Goal: Communication & Community: Connect with others

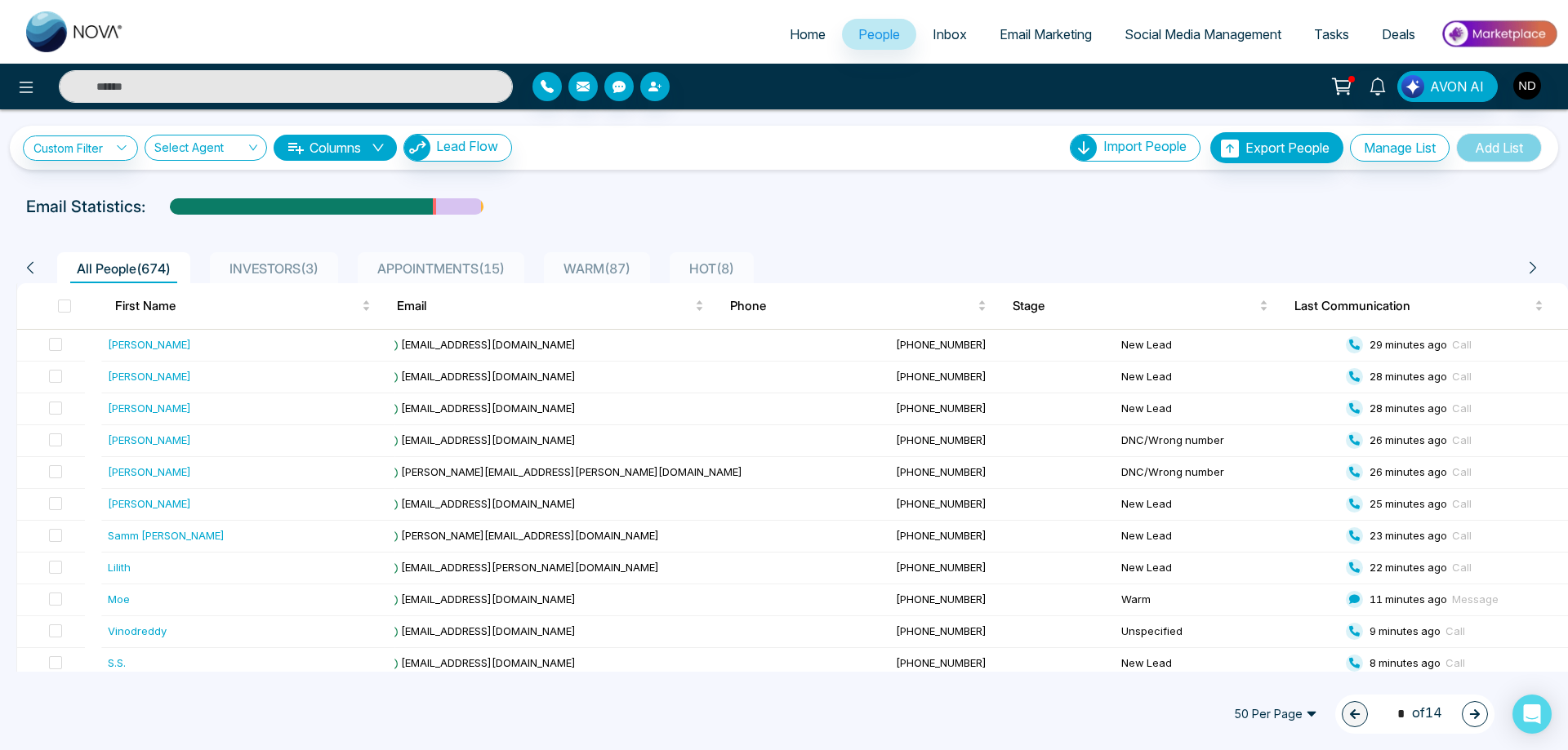
click at [269, 89] on input "text" at bounding box center [286, 86] width 454 height 32
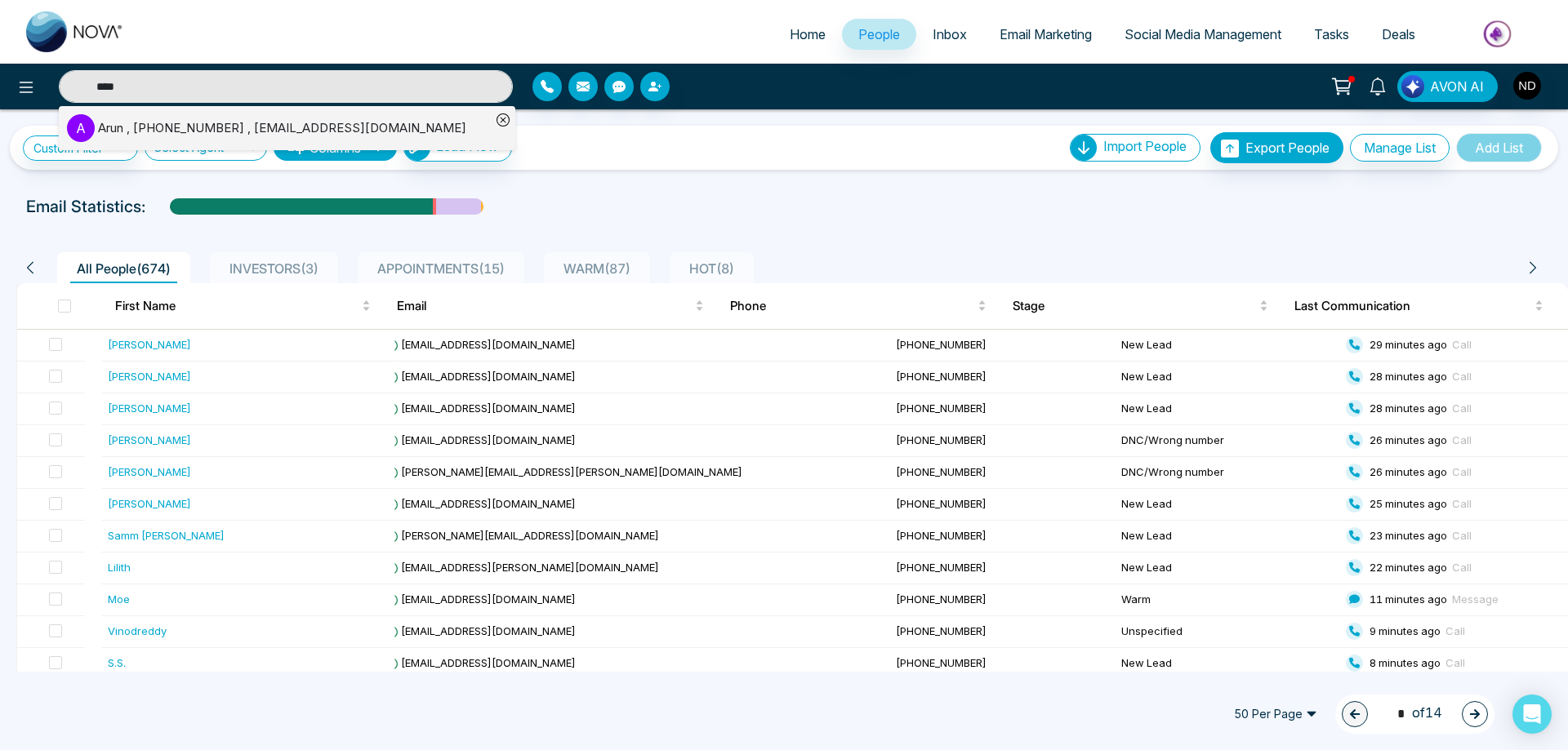
type input "****"
click at [292, 135] on div "Arun , [PHONE_NUMBER] , [EMAIL_ADDRESS][DOMAIN_NAME]" at bounding box center [282, 128] width 369 height 18
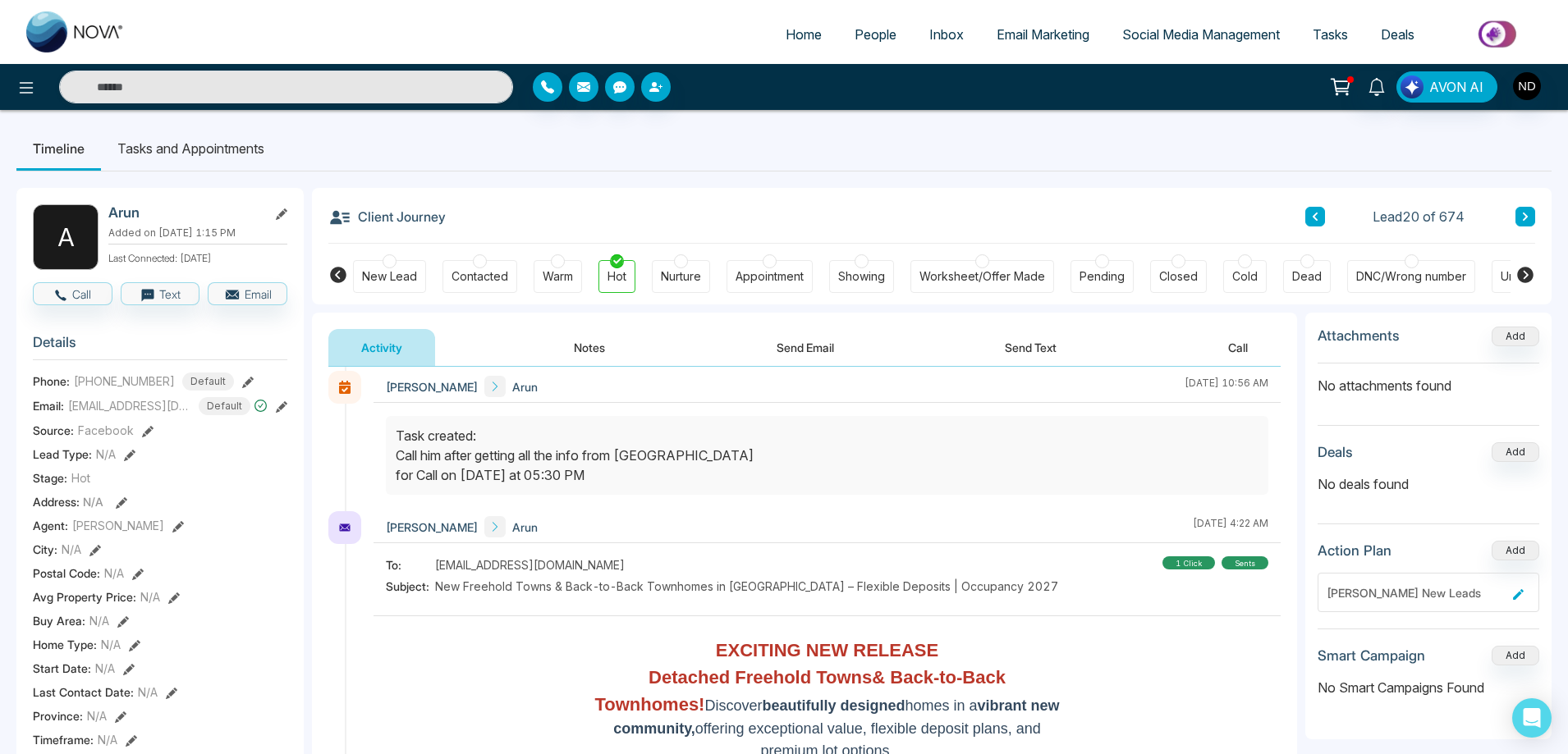
scroll to position [410, 0]
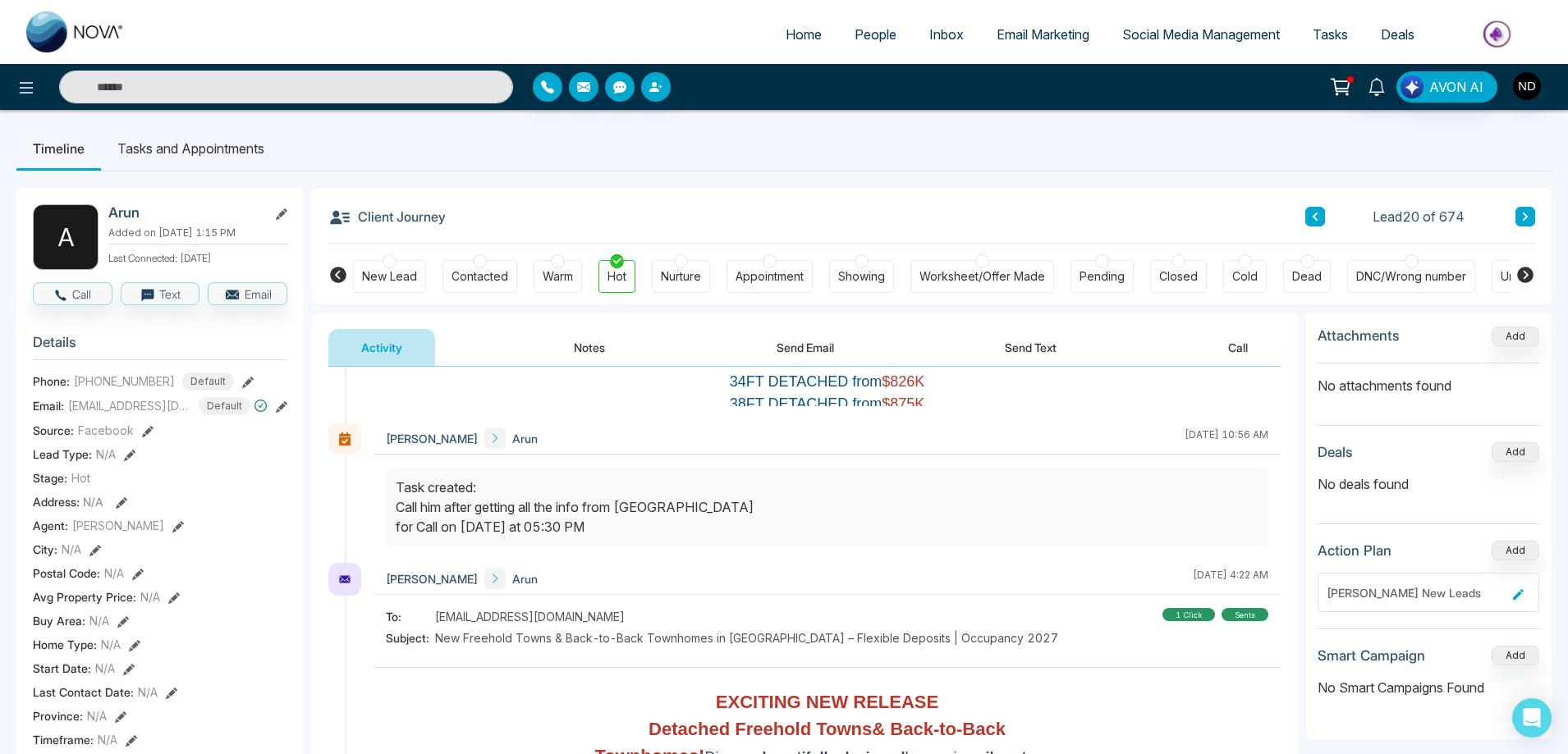
click at [886, 634] on span "New Freehold Towns & Back-to-Back Townhomes in [GEOGRAPHIC_DATA] – Flexible Dep…" at bounding box center [747, 638] width 623 height 18
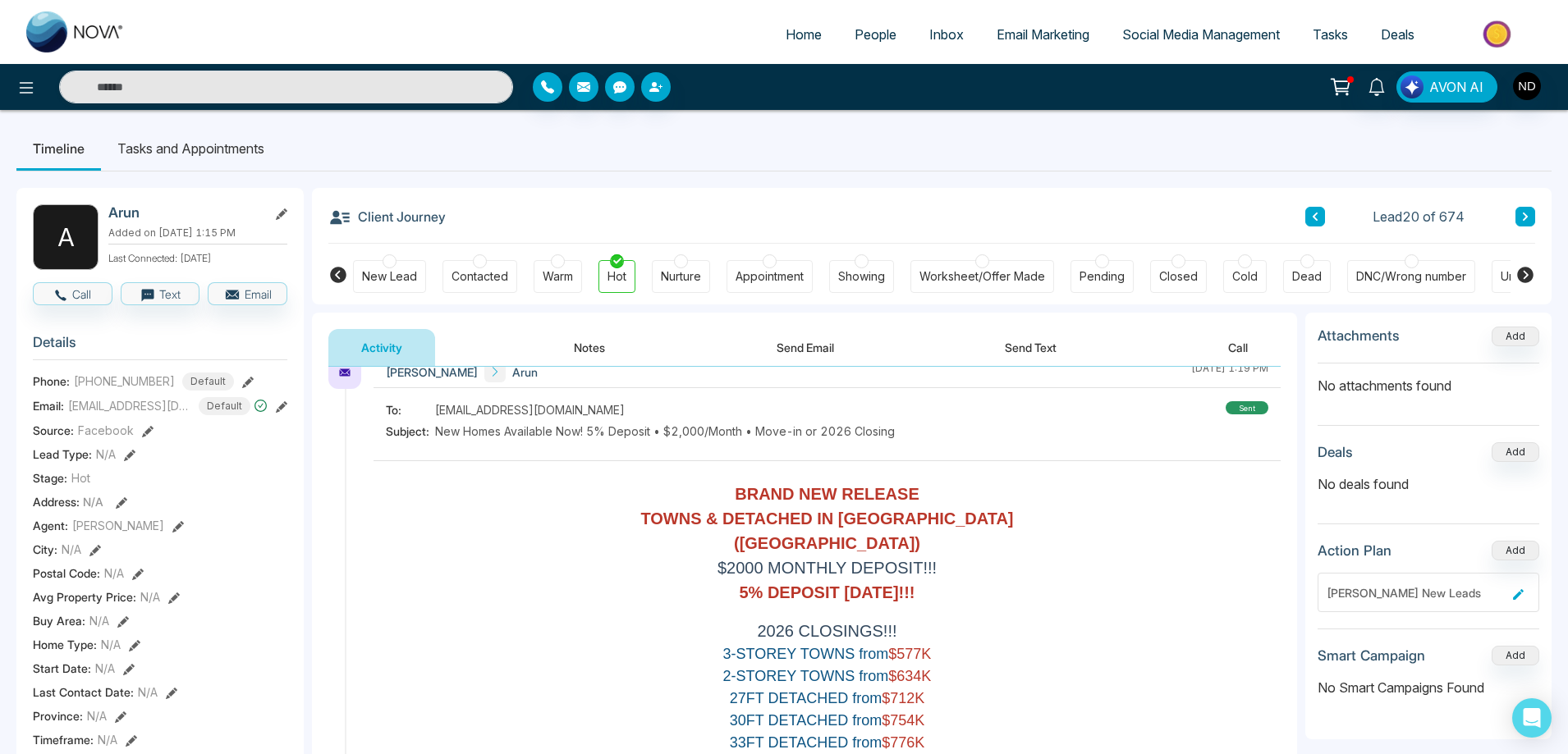
scroll to position [0, 0]
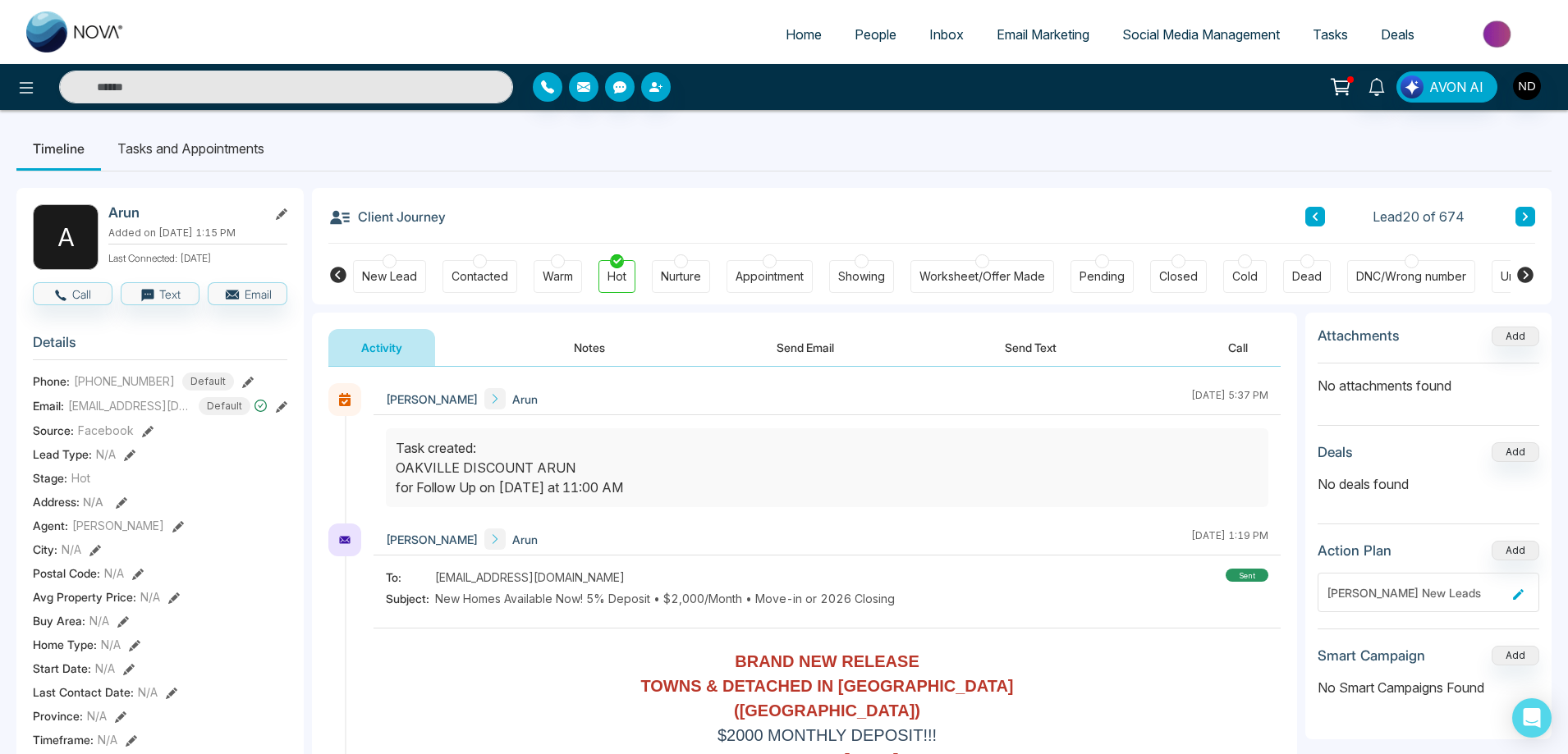
click at [868, 40] on span "People" at bounding box center [875, 34] width 42 height 17
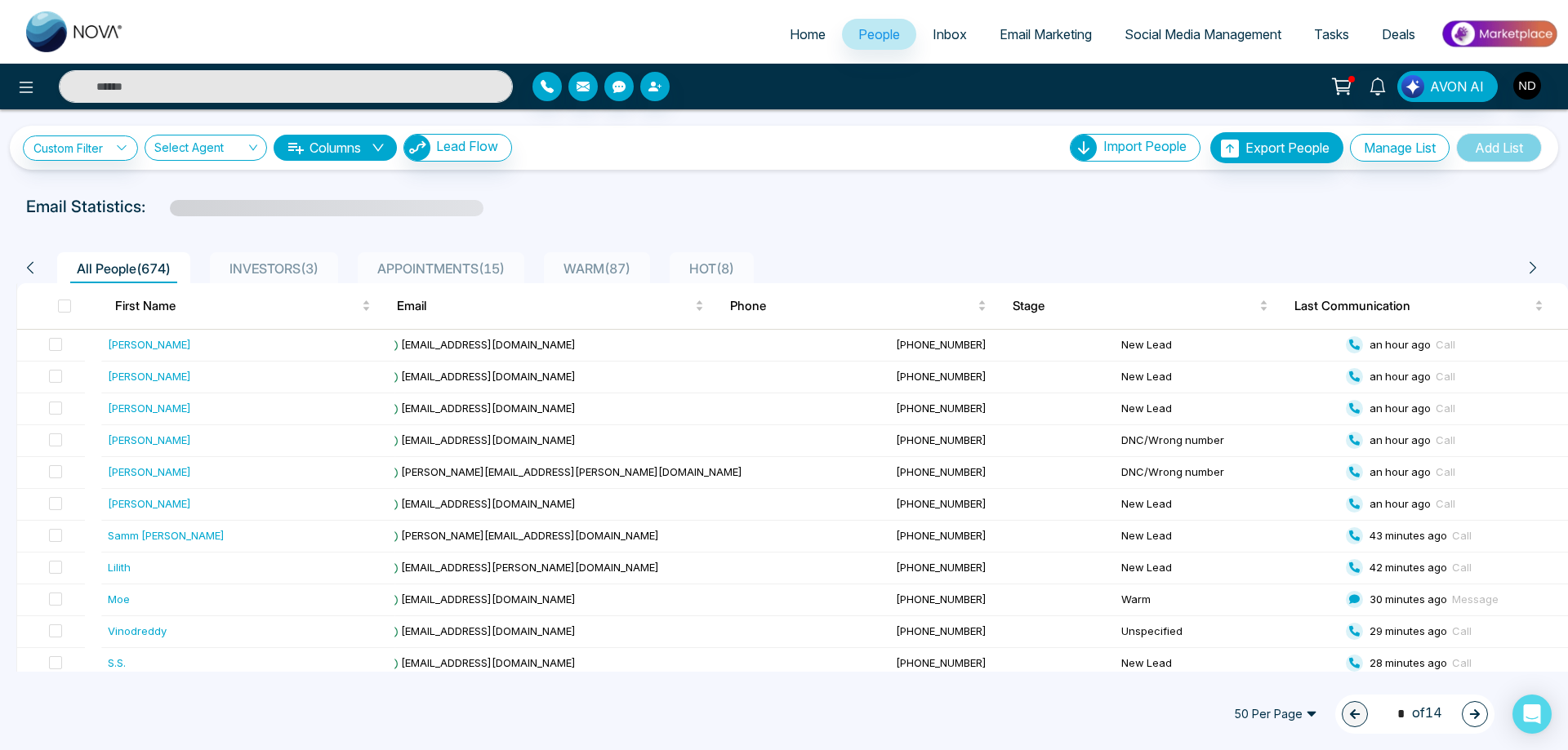
click at [730, 271] on span "HOT ( 8 )" at bounding box center [712, 269] width 58 height 17
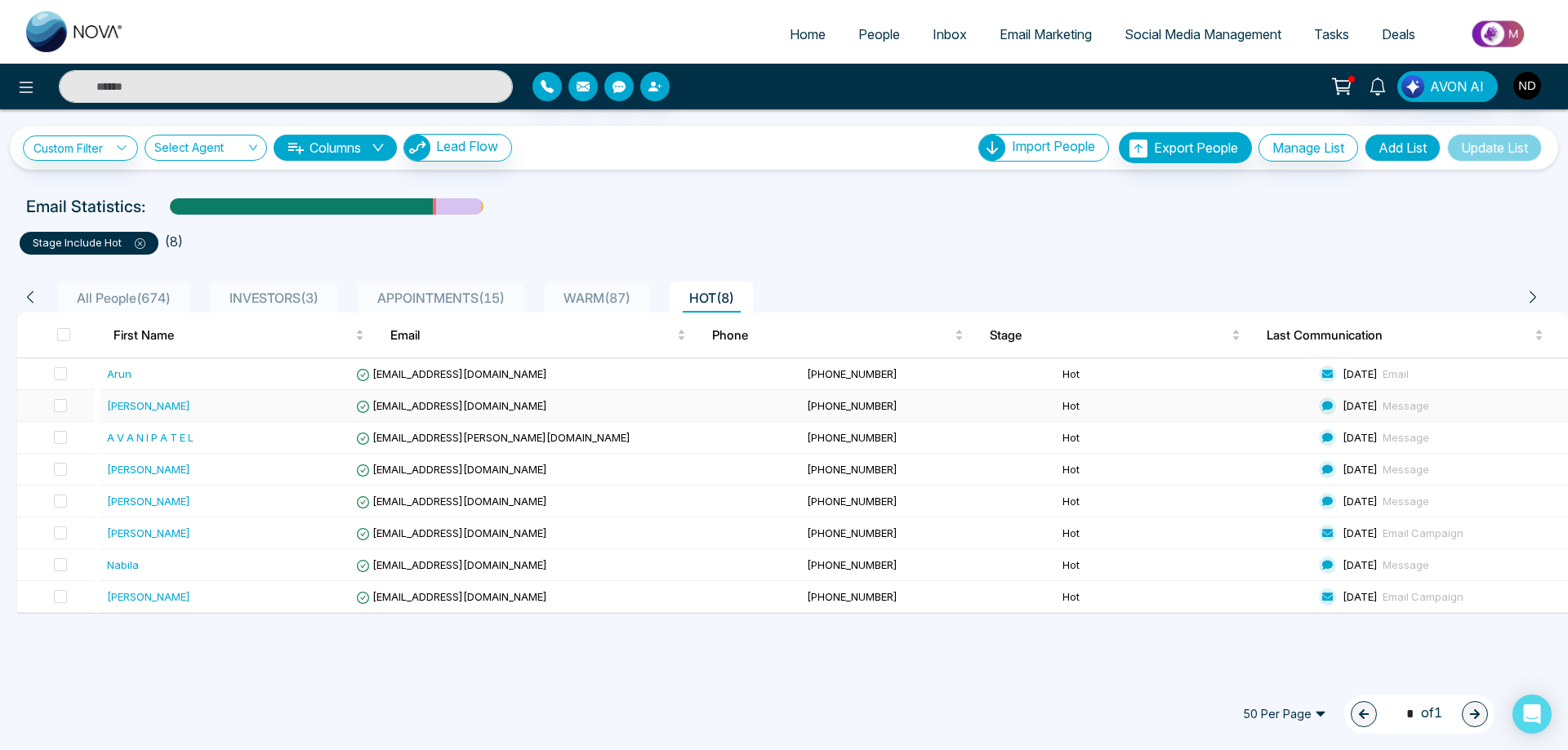
click at [144, 408] on div "[PERSON_NAME]" at bounding box center [148, 405] width 83 height 17
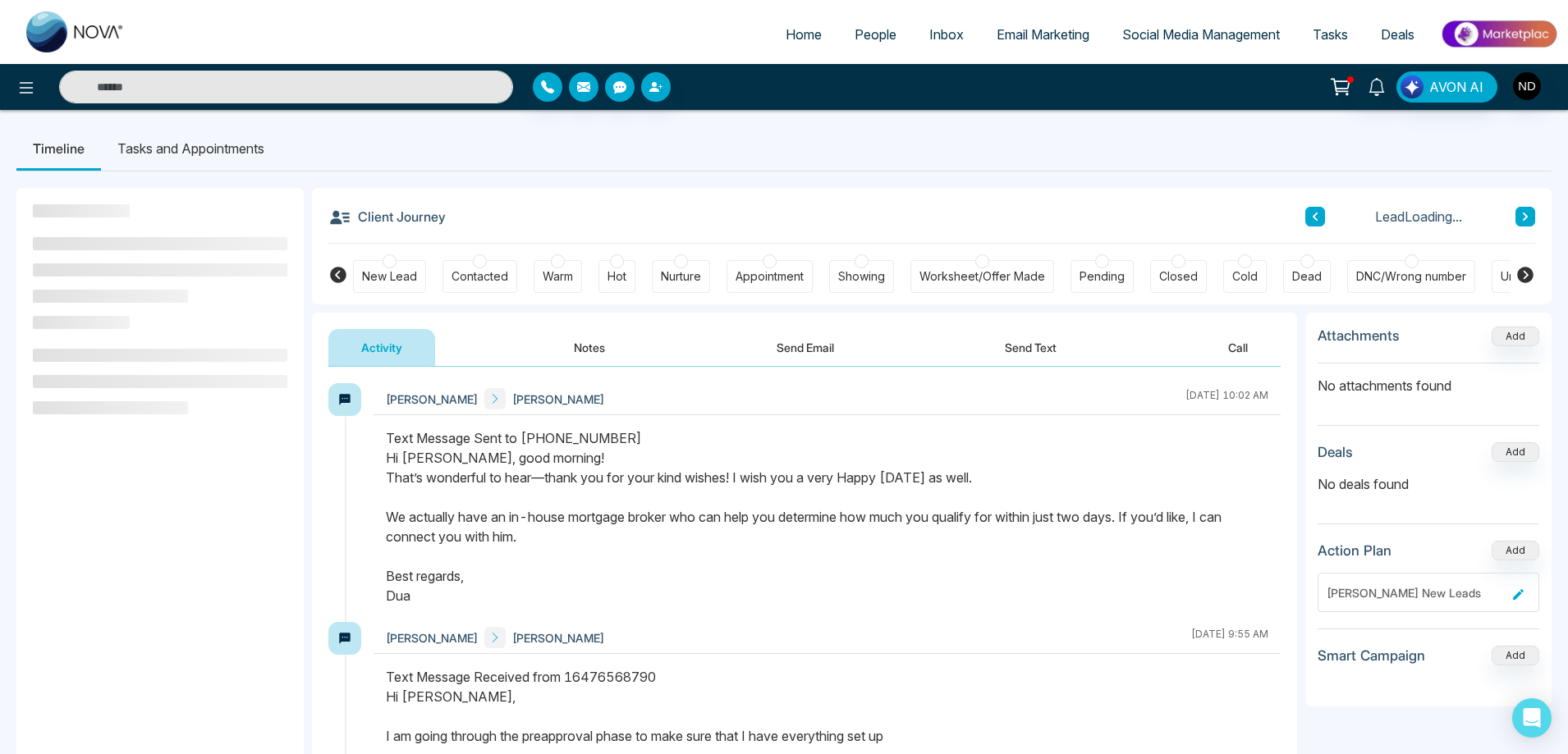
click at [603, 344] on button "Notes" at bounding box center [589, 347] width 97 height 37
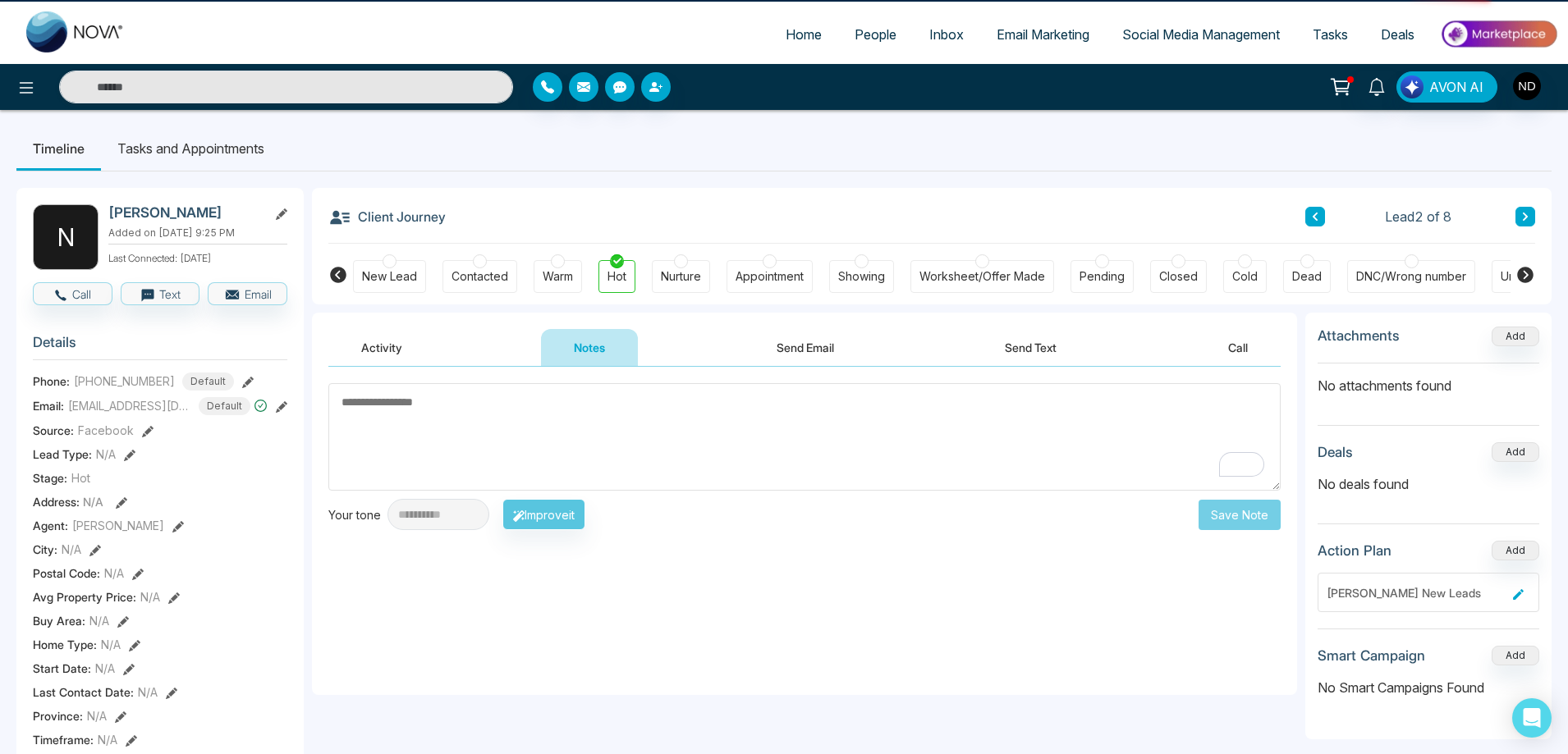
click at [386, 342] on button "Activity" at bounding box center [381, 347] width 107 height 37
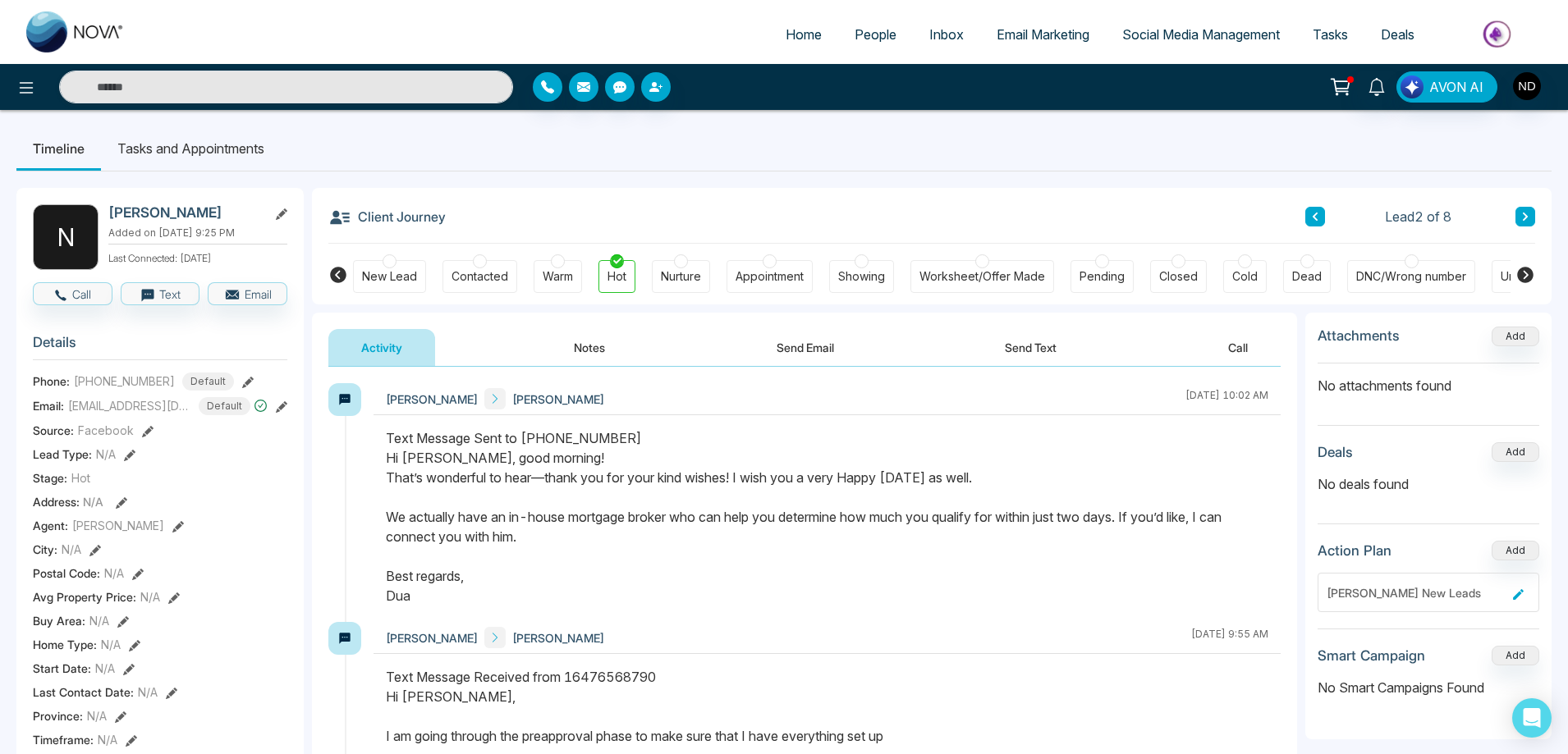
click at [1526, 214] on icon at bounding box center [1525, 217] width 8 height 10
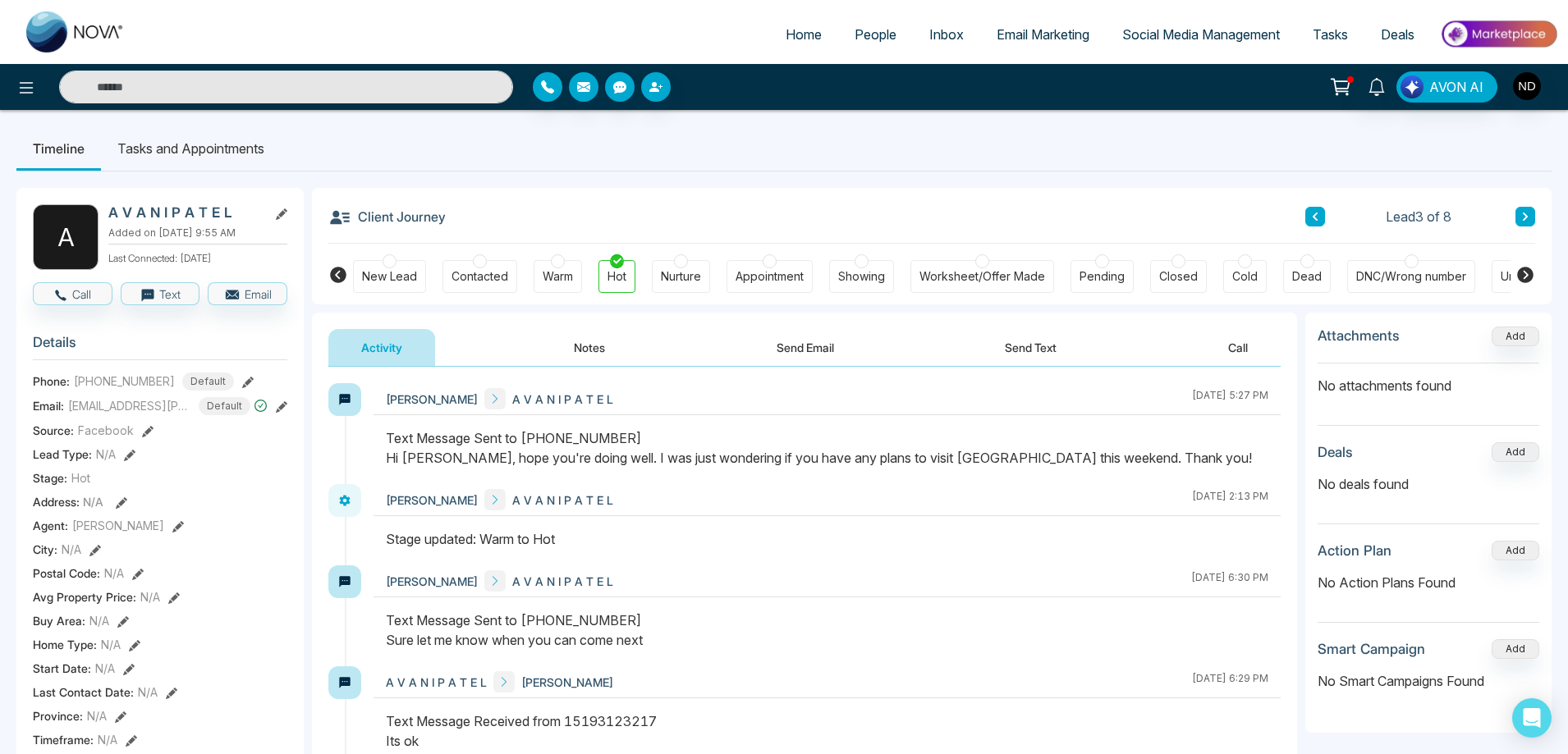
click at [1526, 214] on icon at bounding box center [1525, 217] width 8 height 10
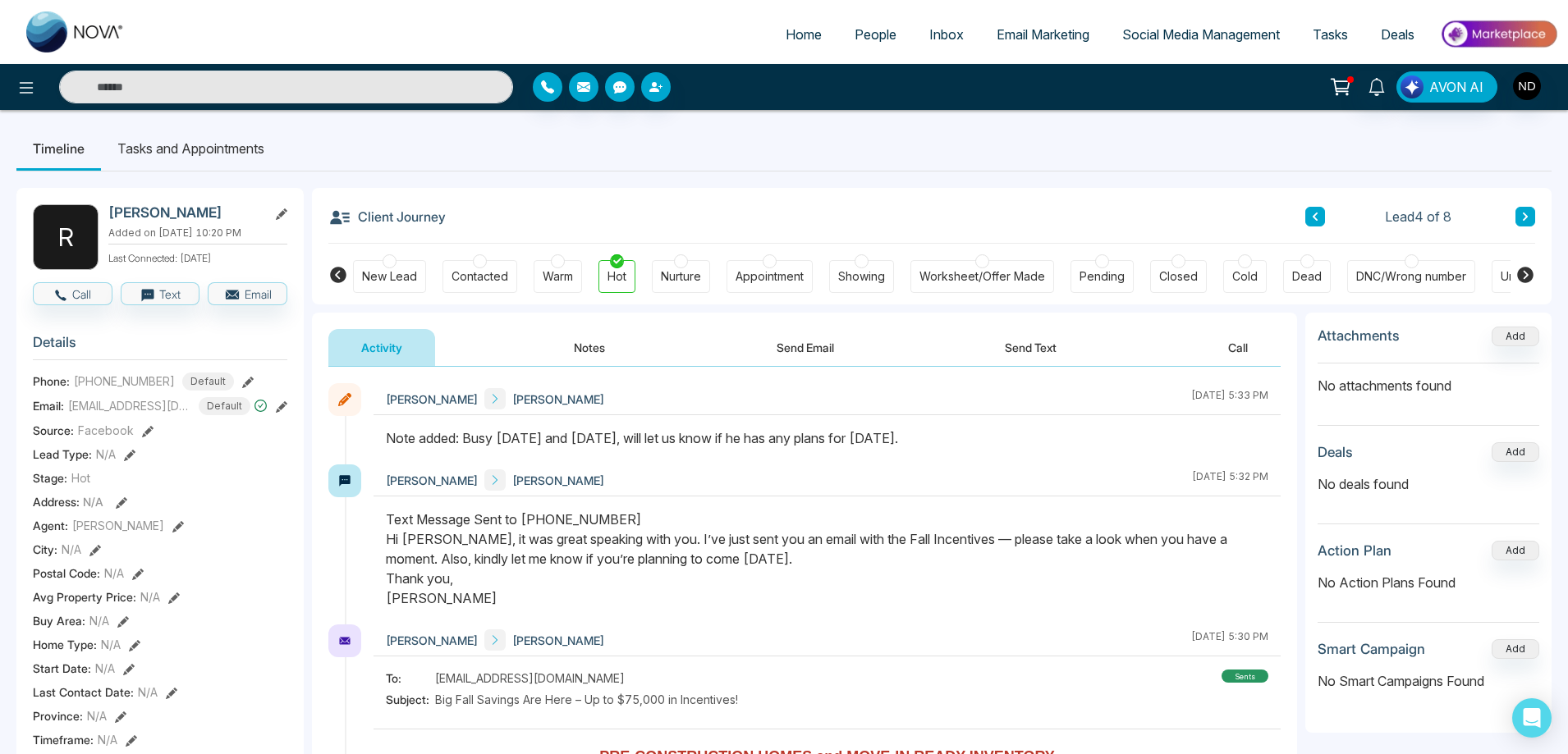
click at [1526, 214] on icon at bounding box center [1525, 217] width 8 height 10
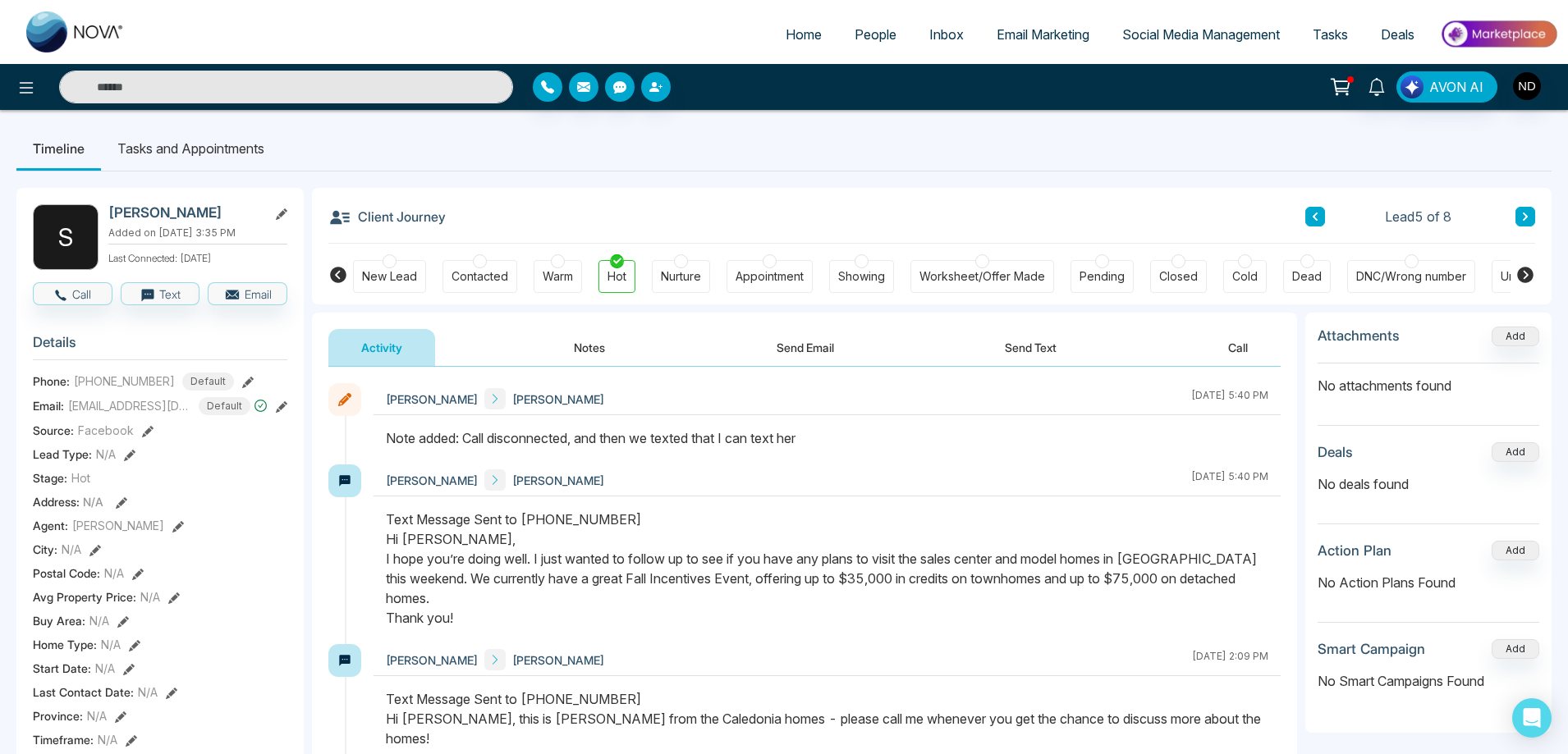
click at [1526, 214] on icon at bounding box center [1525, 217] width 8 height 10
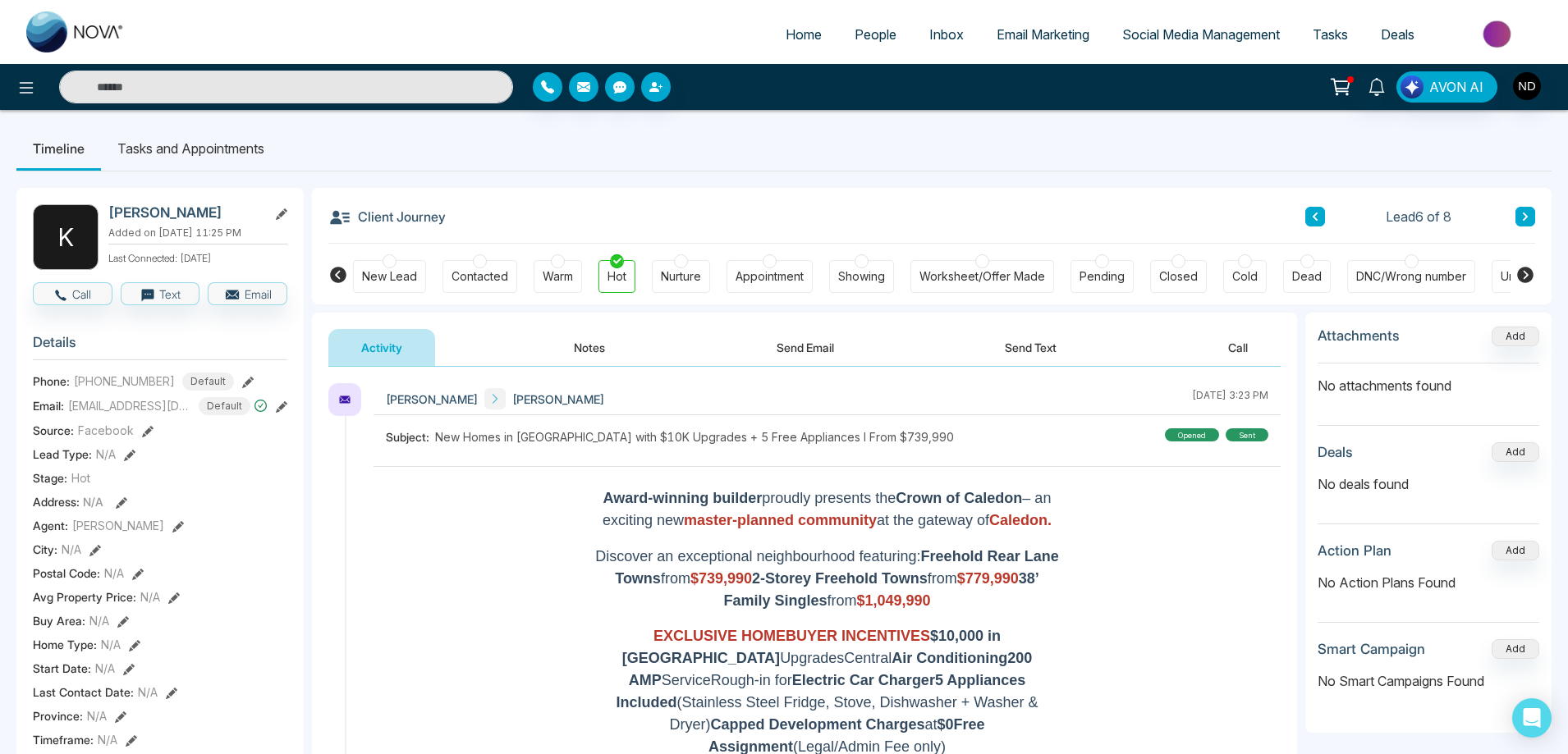
click at [1028, 33] on span "Email Marketing" at bounding box center [1043, 34] width 93 height 17
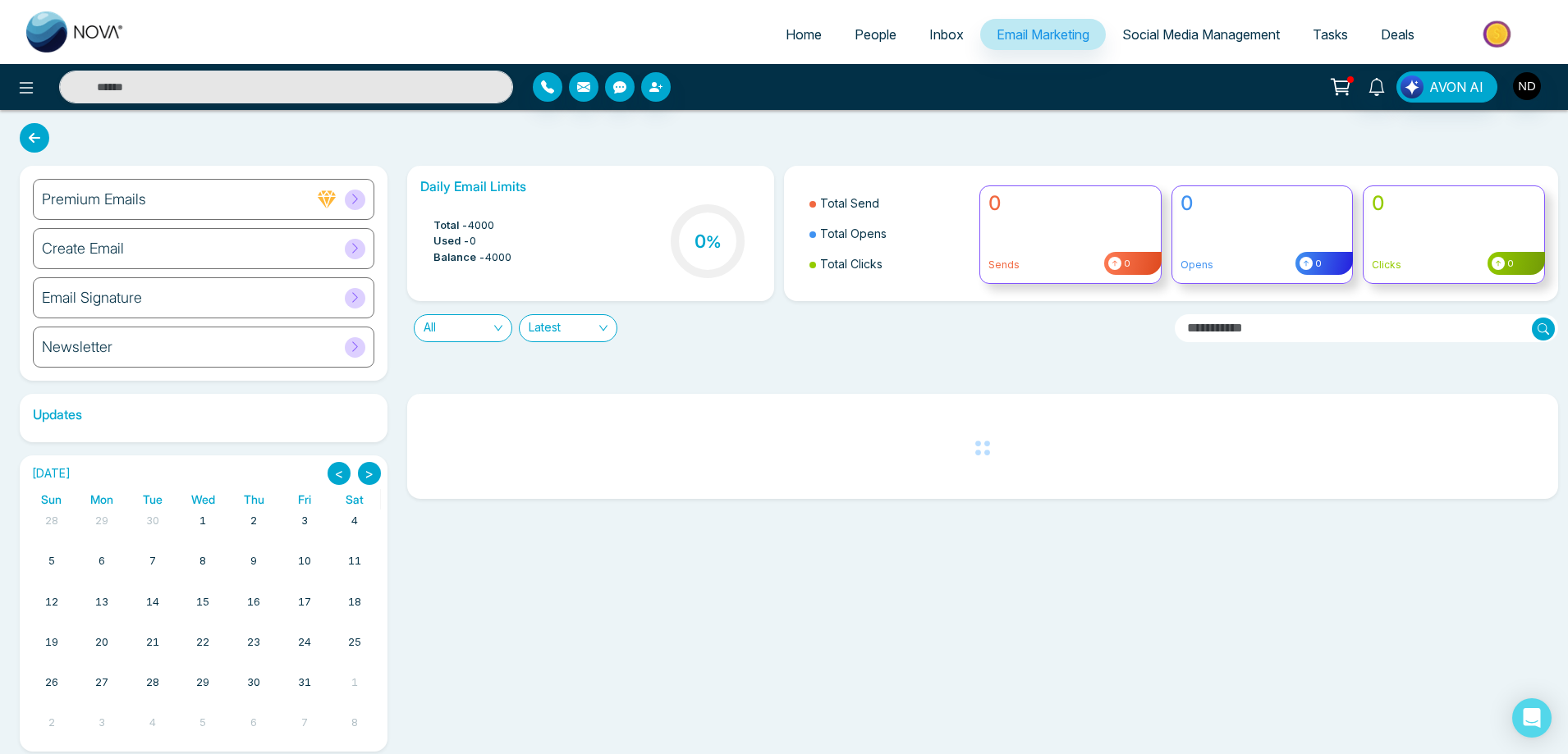
click at [113, 299] on h6 "Email Signature" at bounding box center [92, 297] width 100 height 18
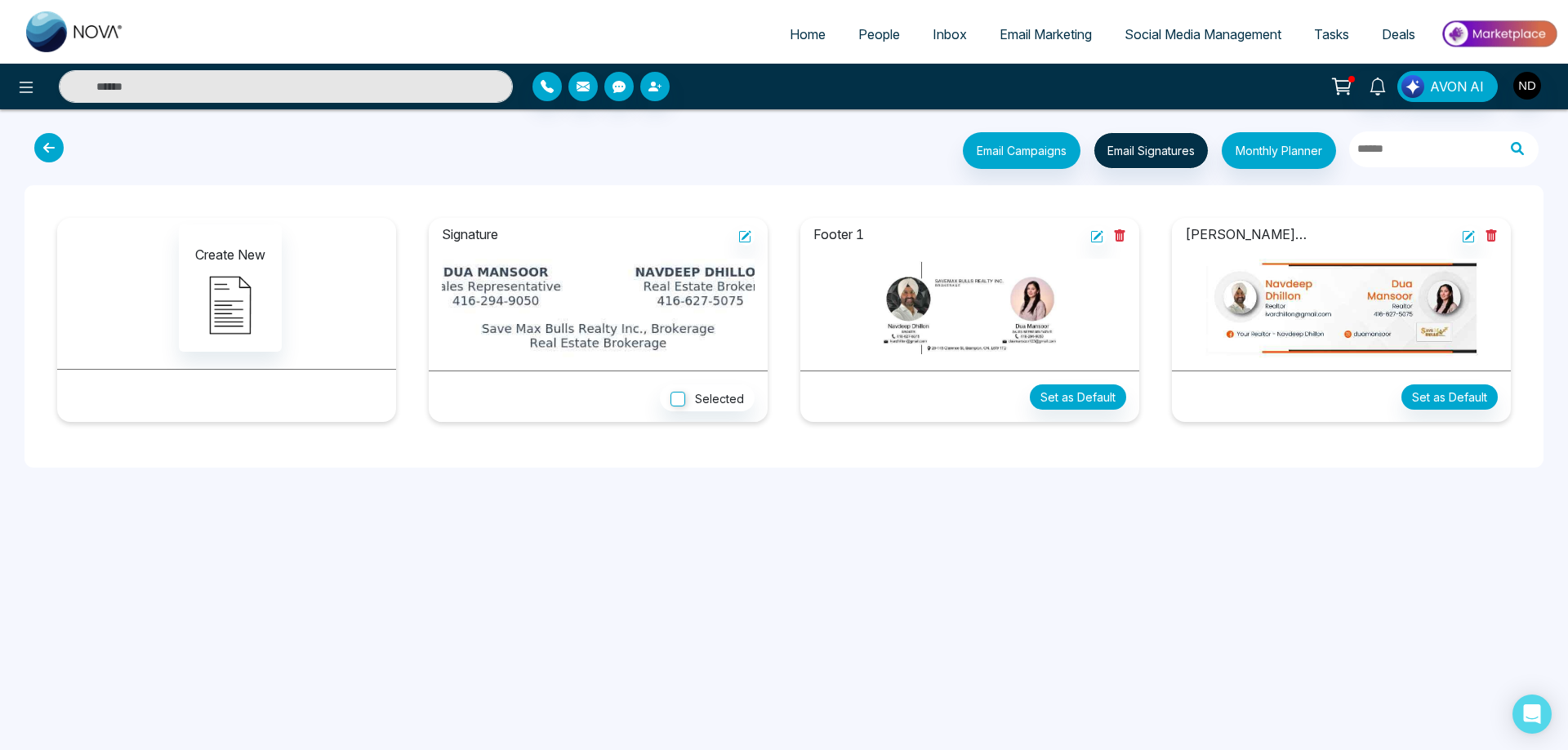
click at [42, 134] on icon at bounding box center [49, 147] width 29 height 29
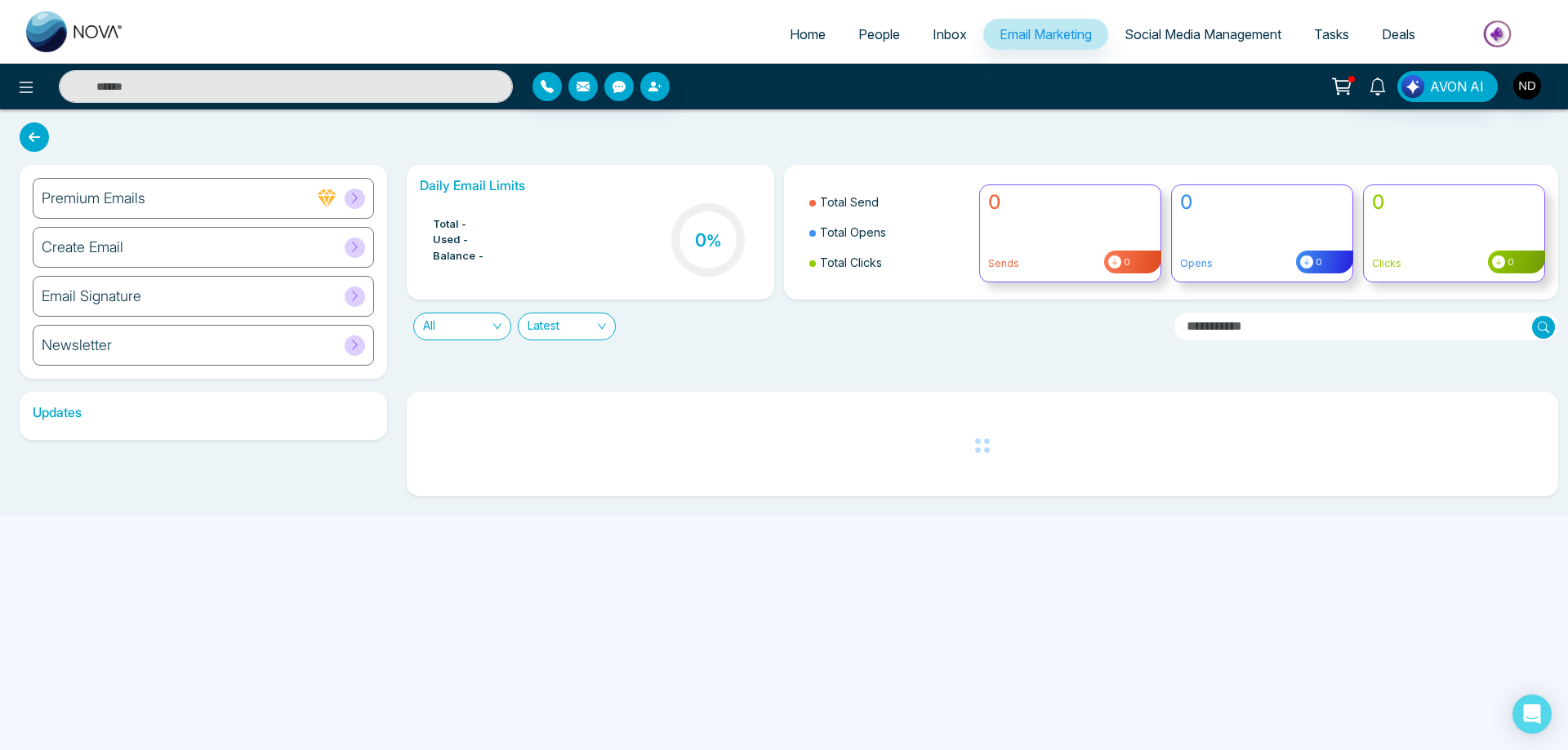
click at [117, 245] on h6 "Create Email" at bounding box center [82, 247] width 82 height 18
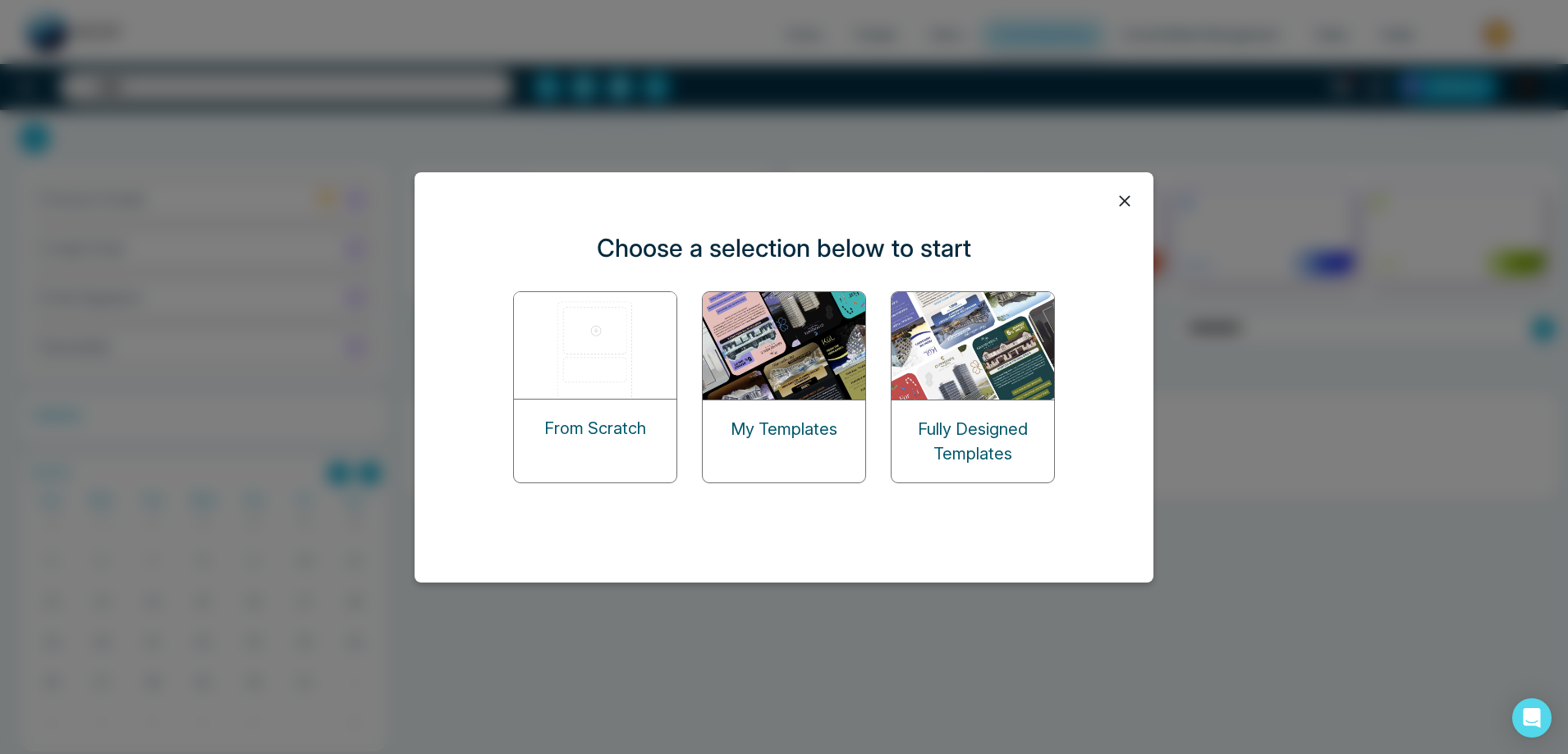
click at [784, 380] on img at bounding box center [784, 346] width 164 height 107
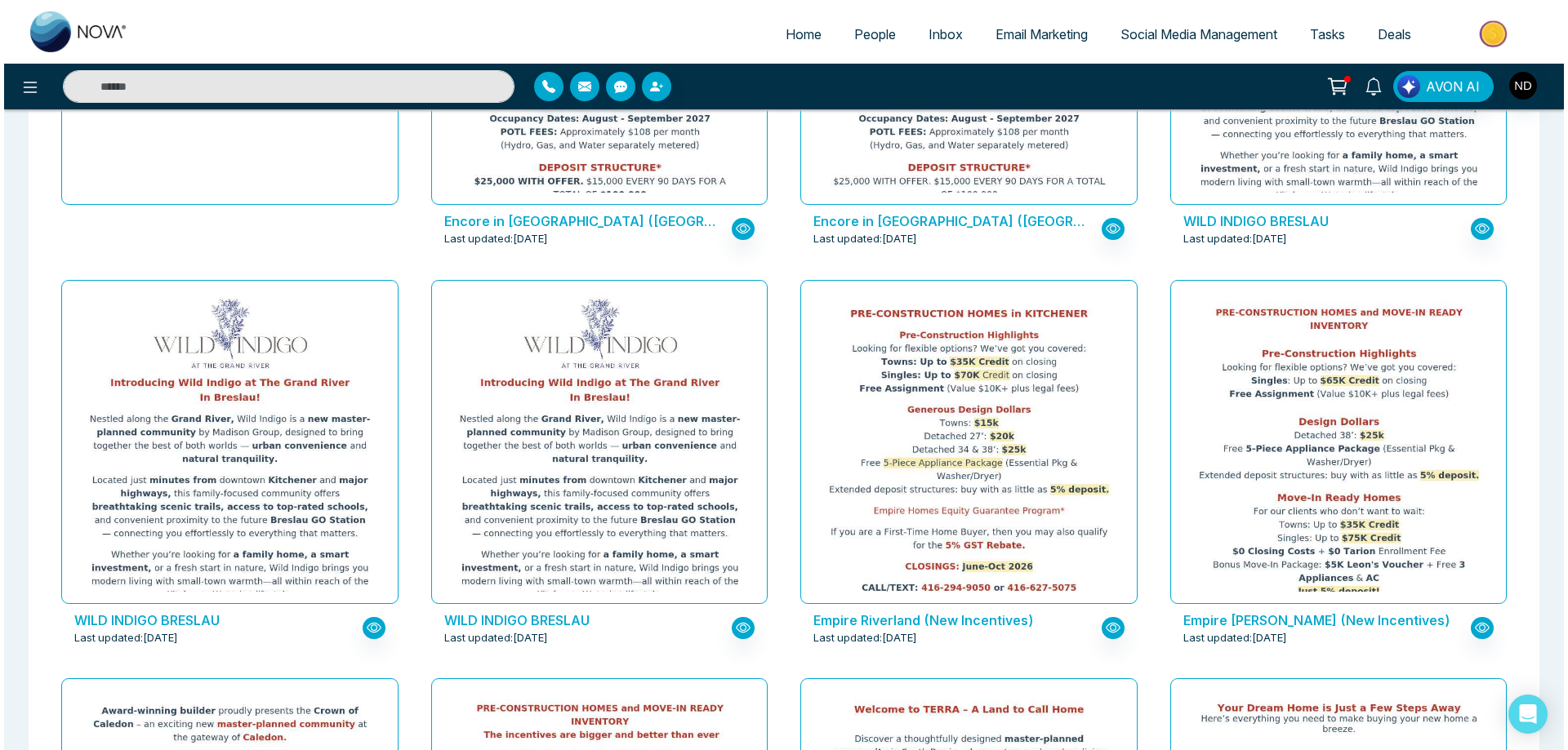
scroll to position [163, 0]
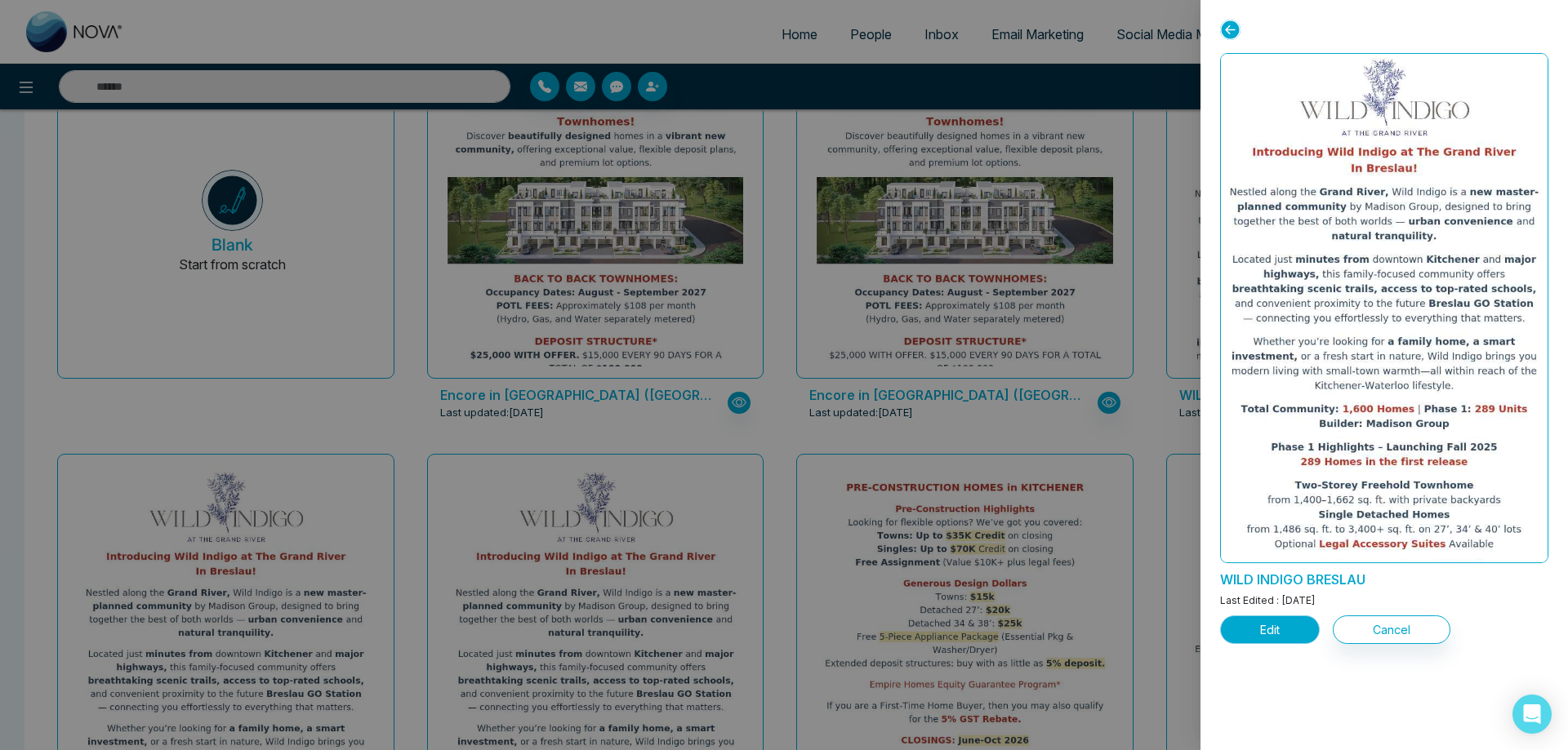
click at [1265, 627] on button "Edit" at bounding box center [1270, 629] width 100 height 29
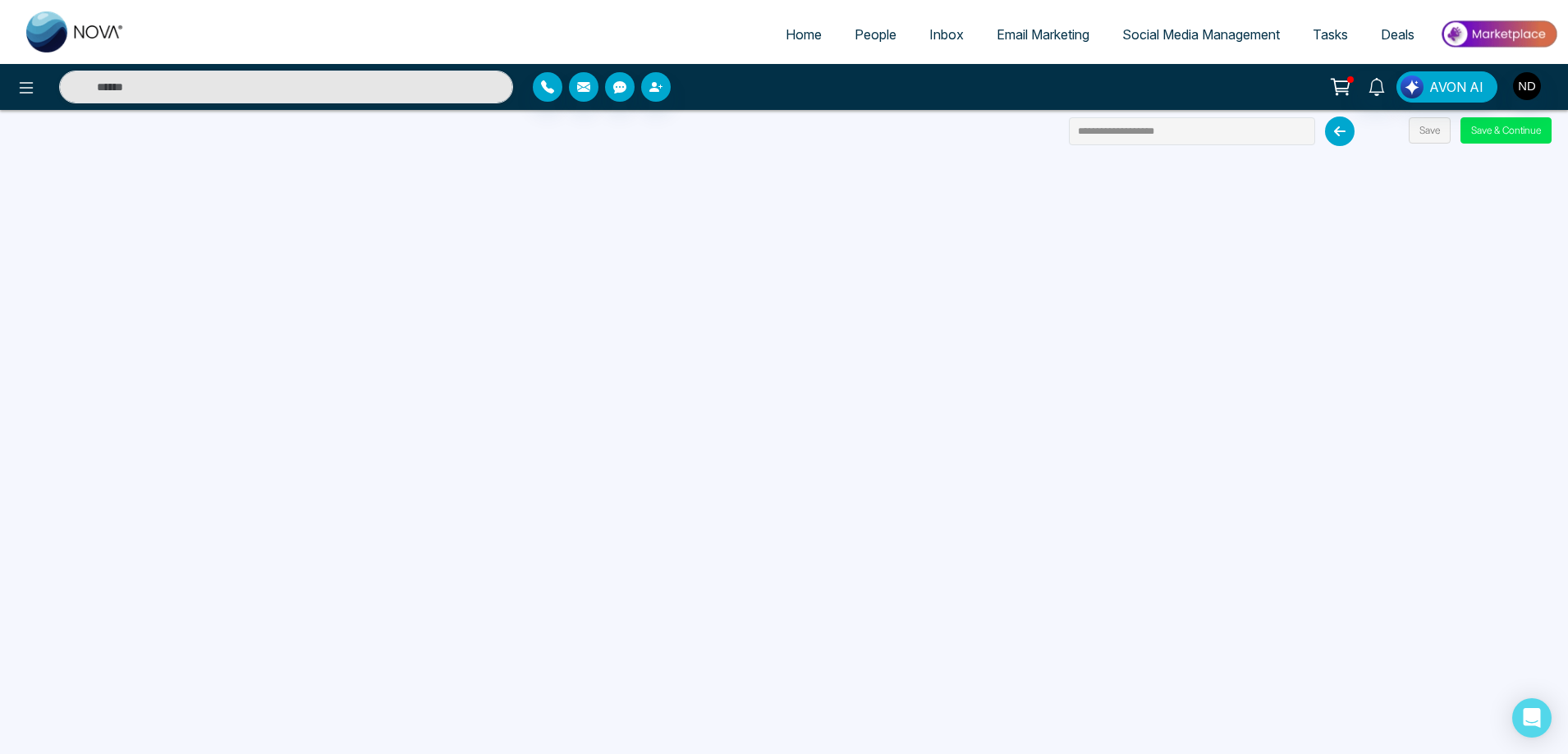
scroll to position [156, 0]
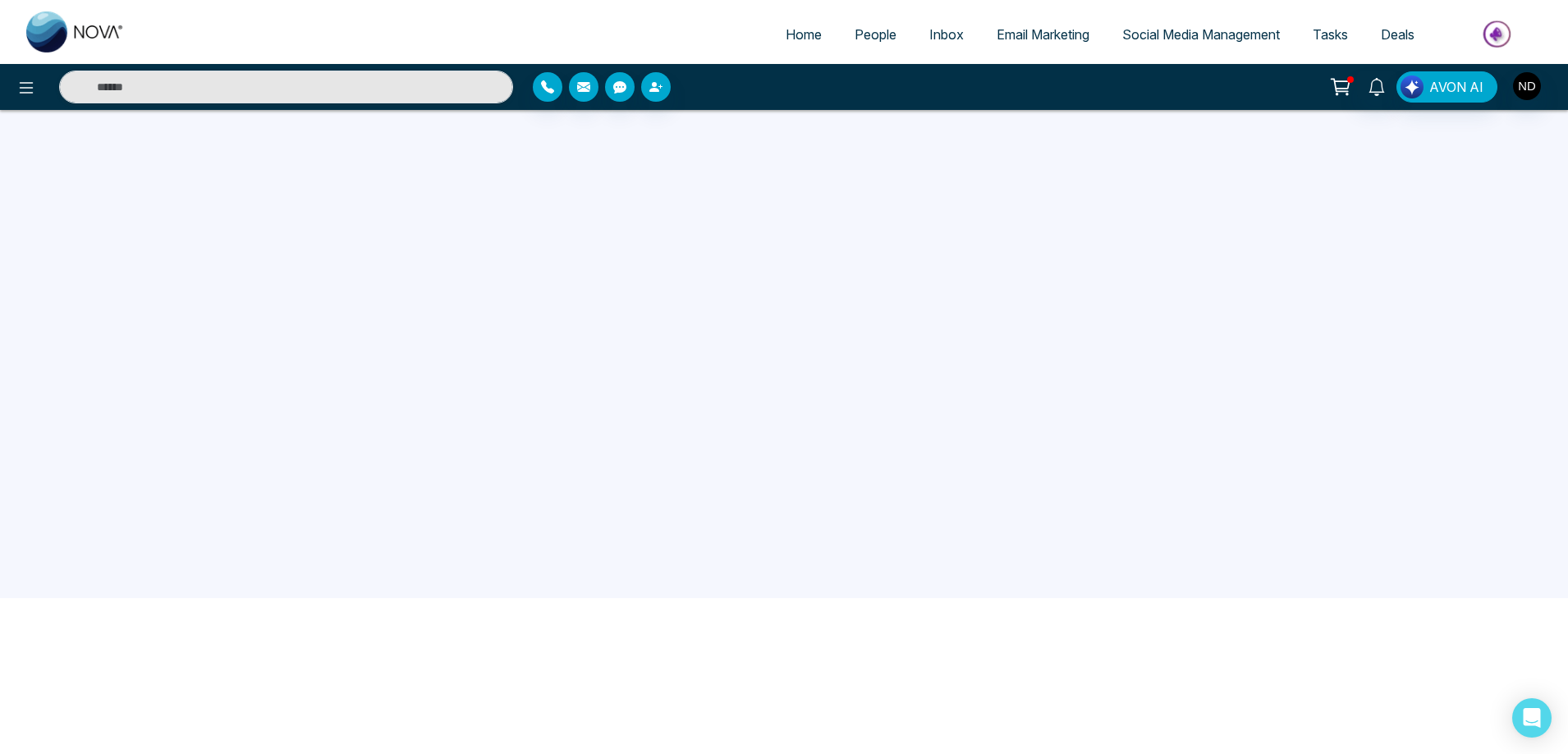
click at [876, 32] on span "People" at bounding box center [875, 34] width 42 height 17
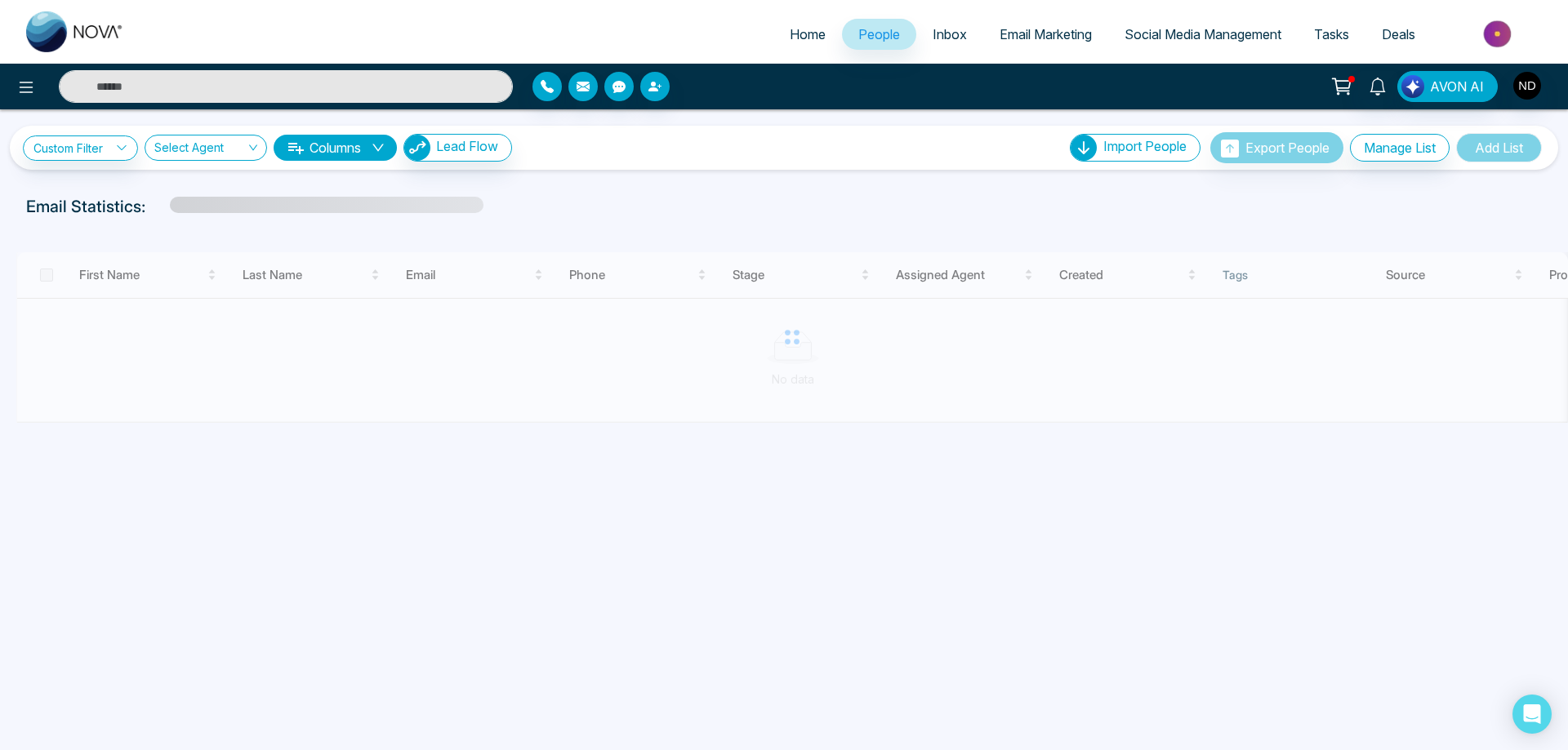
click at [341, 92] on input "text" at bounding box center [286, 86] width 454 height 32
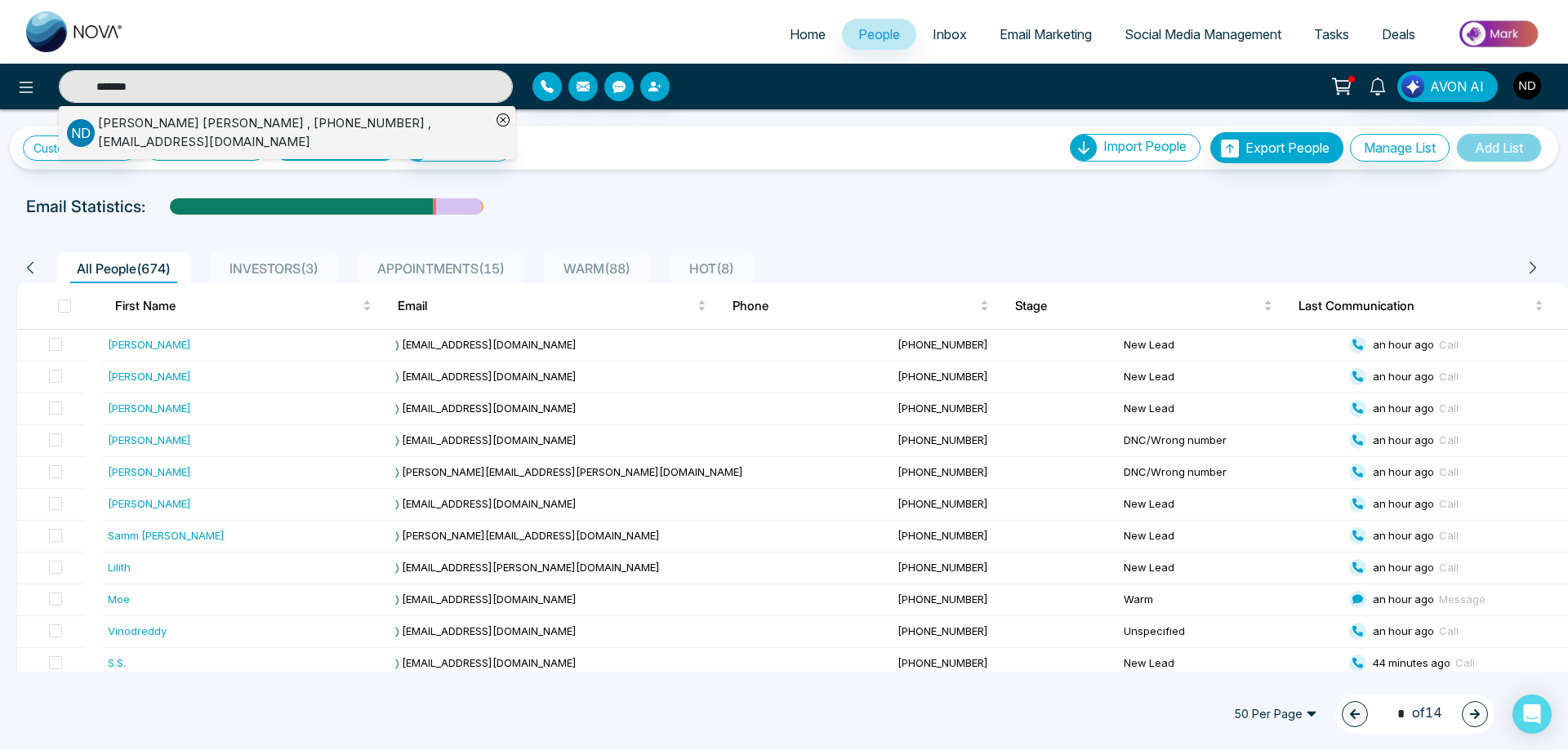
type input "*******"
click at [242, 127] on div "[PERSON_NAME] , [PHONE_NUMBER] , [EMAIL_ADDRESS][DOMAIN_NAME]" at bounding box center [294, 133] width 393 height 37
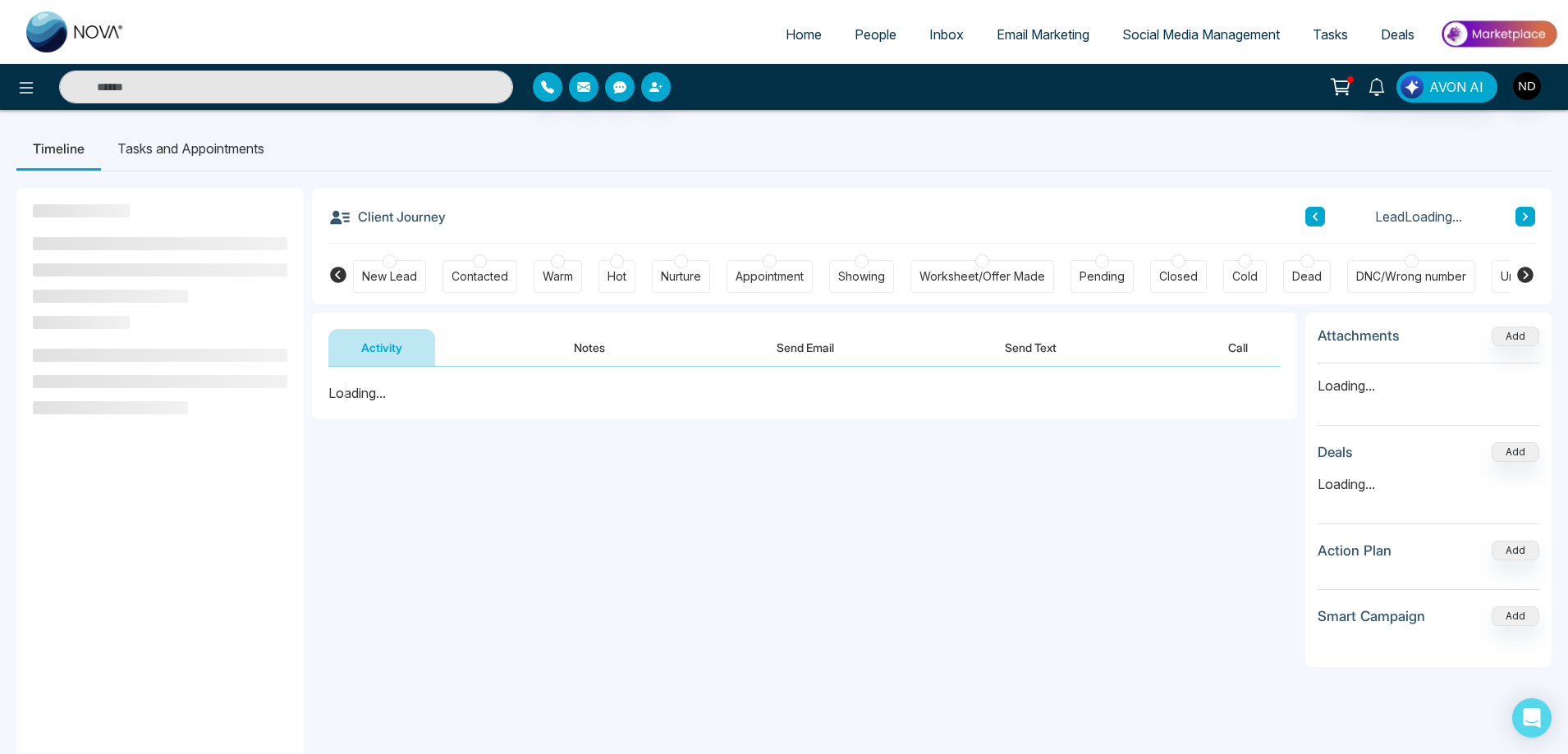
click at [791, 357] on button "Send Email" at bounding box center [805, 347] width 123 height 37
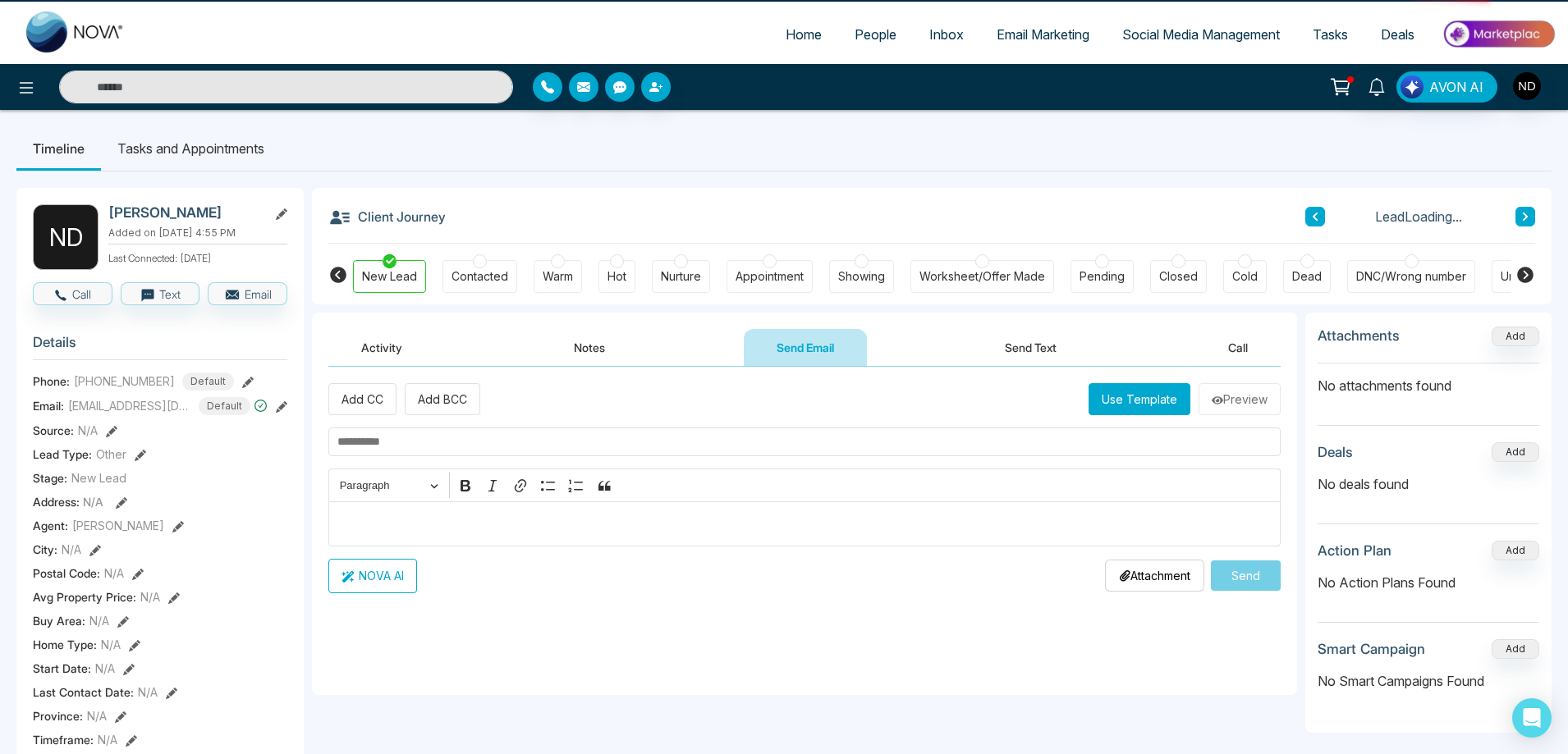
click at [915, 531] on p "Editor editing area: main" at bounding box center [804, 523] width 935 height 19
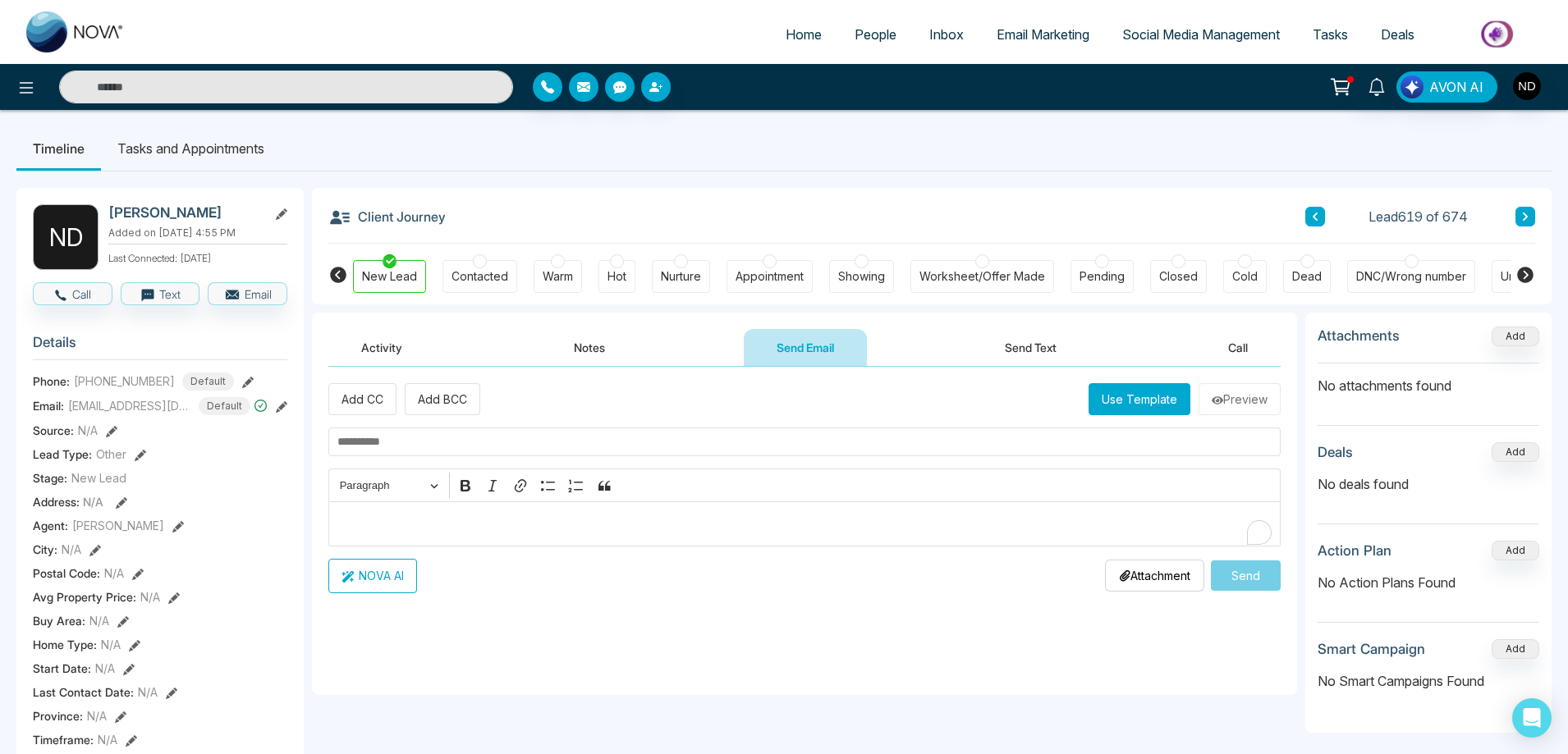
click at [1137, 401] on button "Use Template" at bounding box center [1140, 399] width 102 height 32
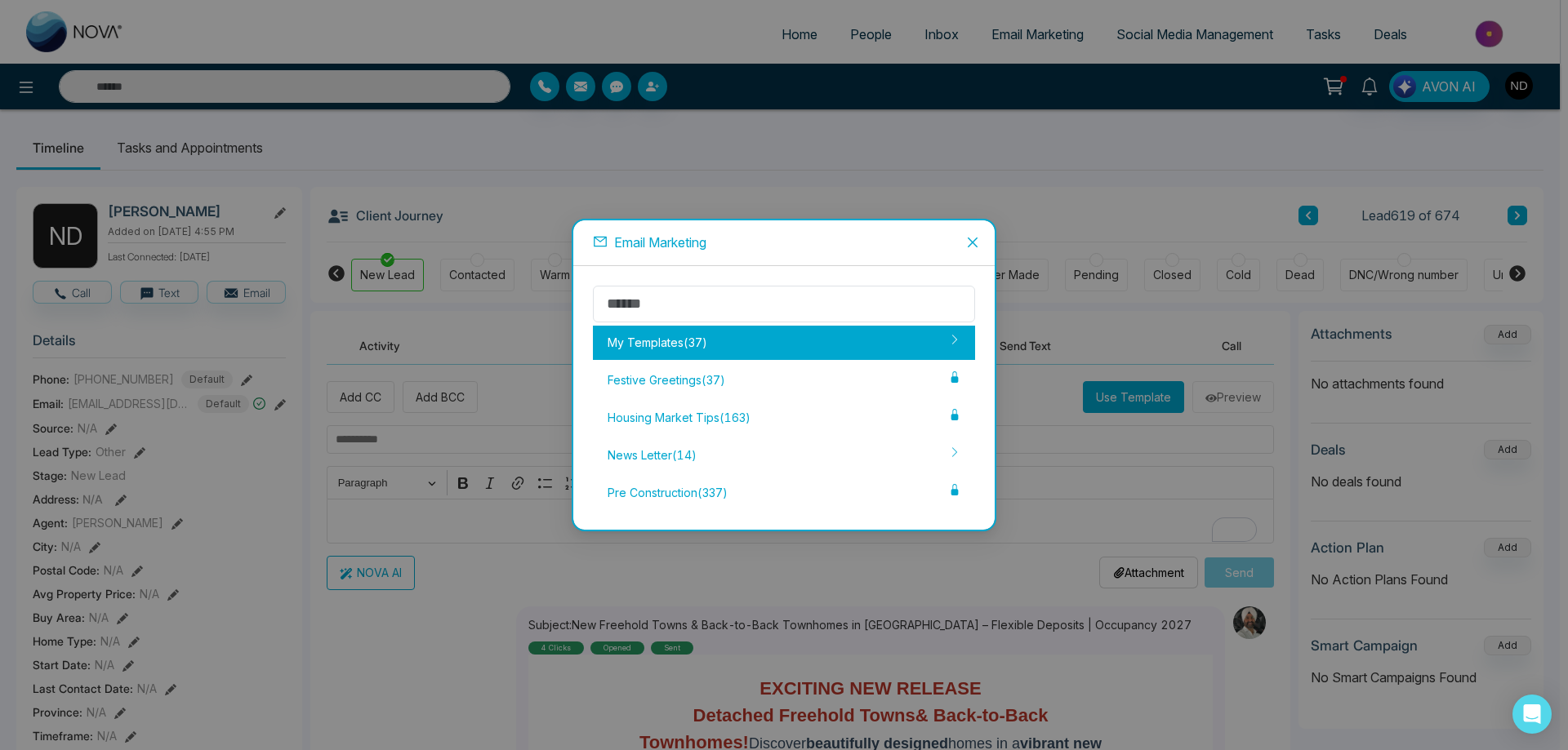
click at [681, 345] on div "My Templates ( 37 )" at bounding box center [784, 343] width 383 height 34
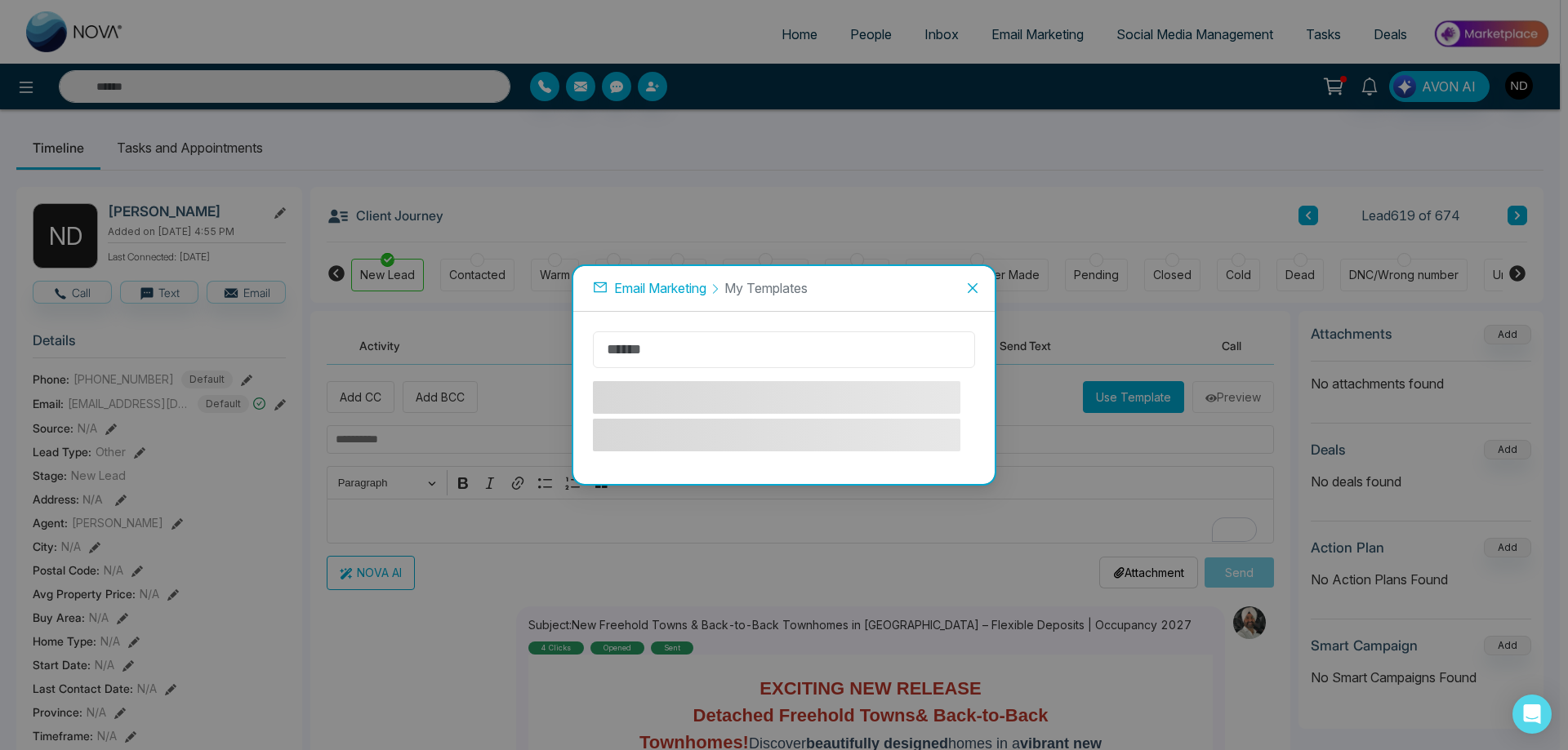
click at [727, 355] on input "text" at bounding box center [784, 350] width 383 height 37
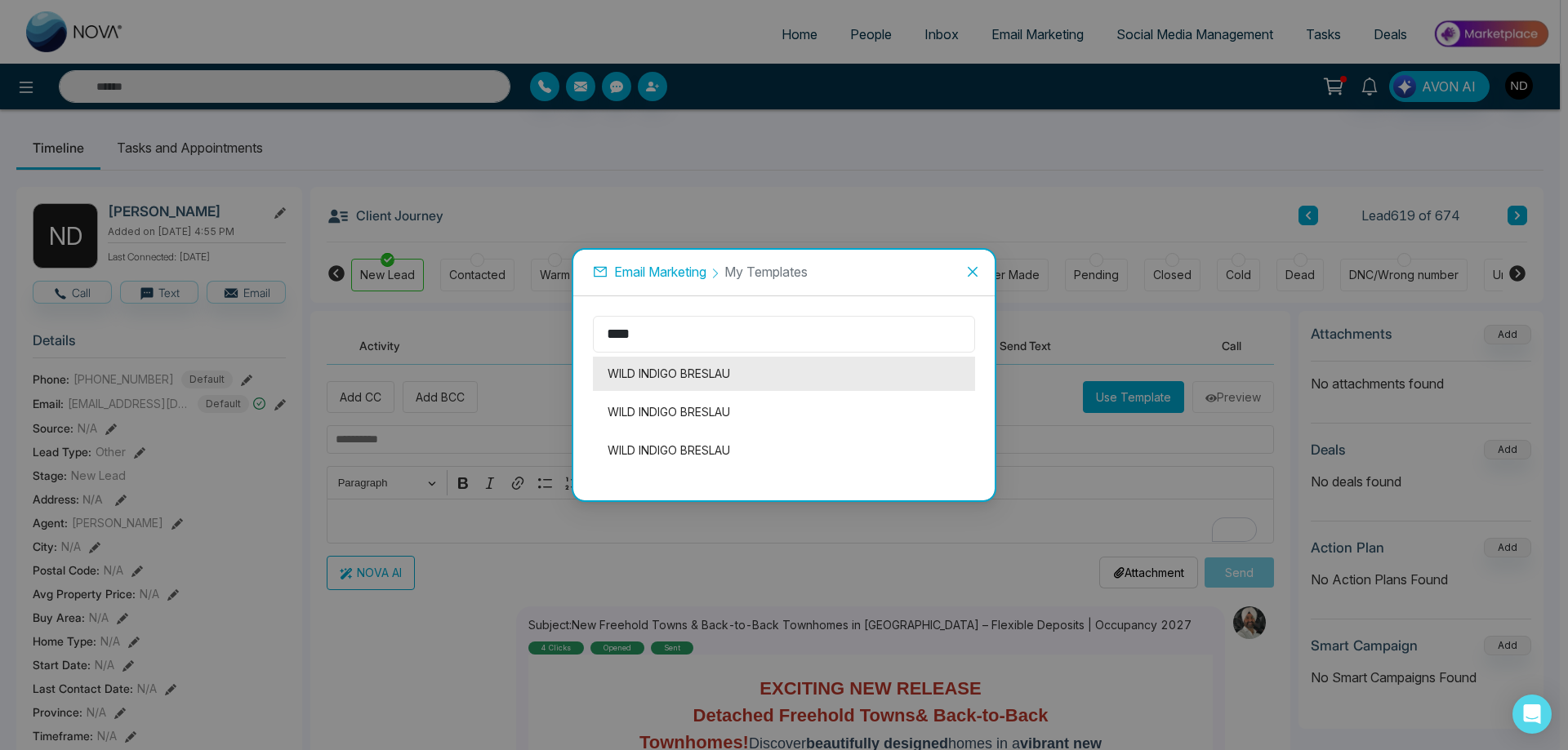
type input "****"
click at [672, 375] on li "WILD INDIGO BRESLAU" at bounding box center [784, 373] width 383 height 34
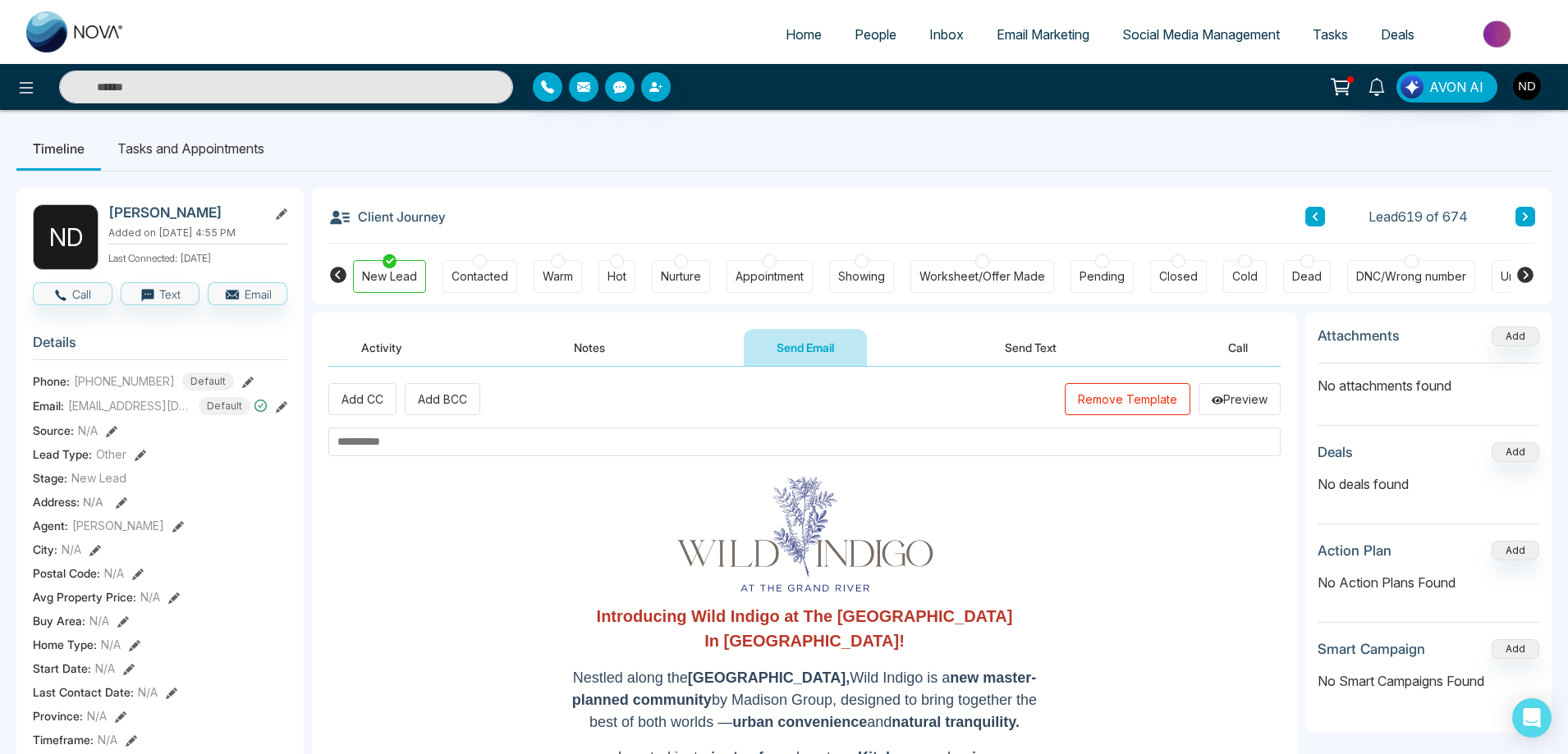
click at [1124, 394] on button "Remove Template" at bounding box center [1128, 399] width 126 height 32
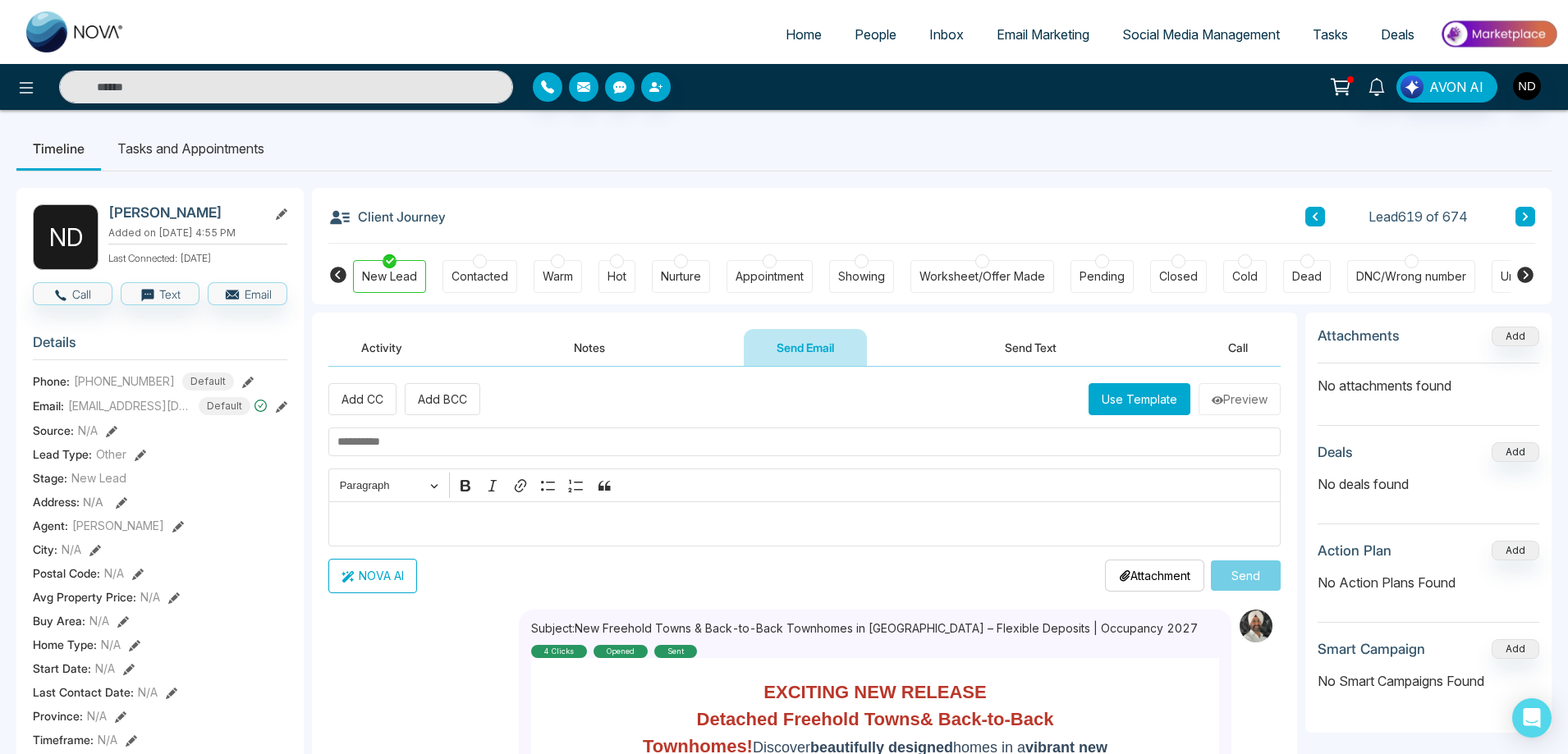
click at [1138, 396] on button "Use Template" at bounding box center [1140, 399] width 102 height 32
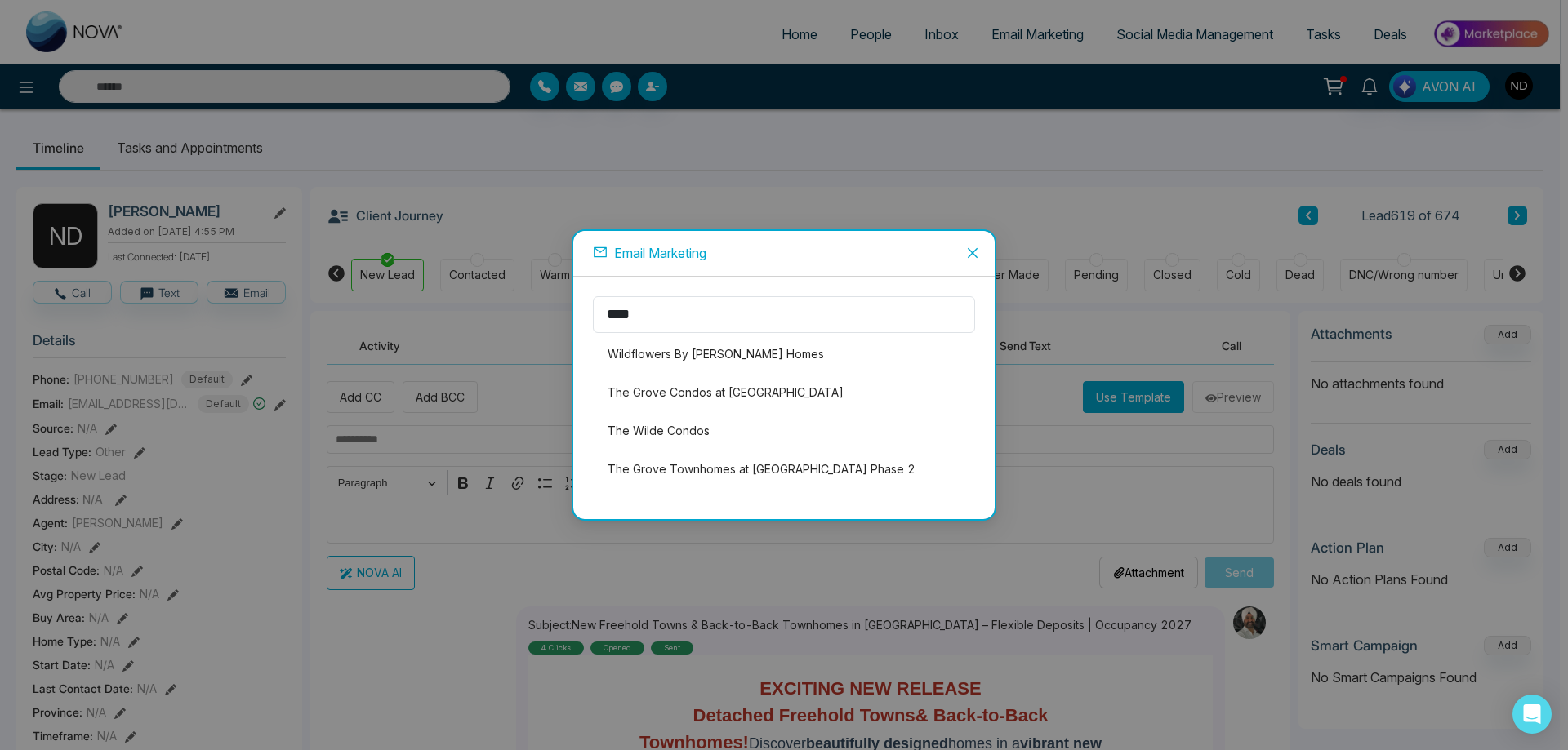
click at [974, 255] on icon "close" at bounding box center [973, 253] width 13 height 13
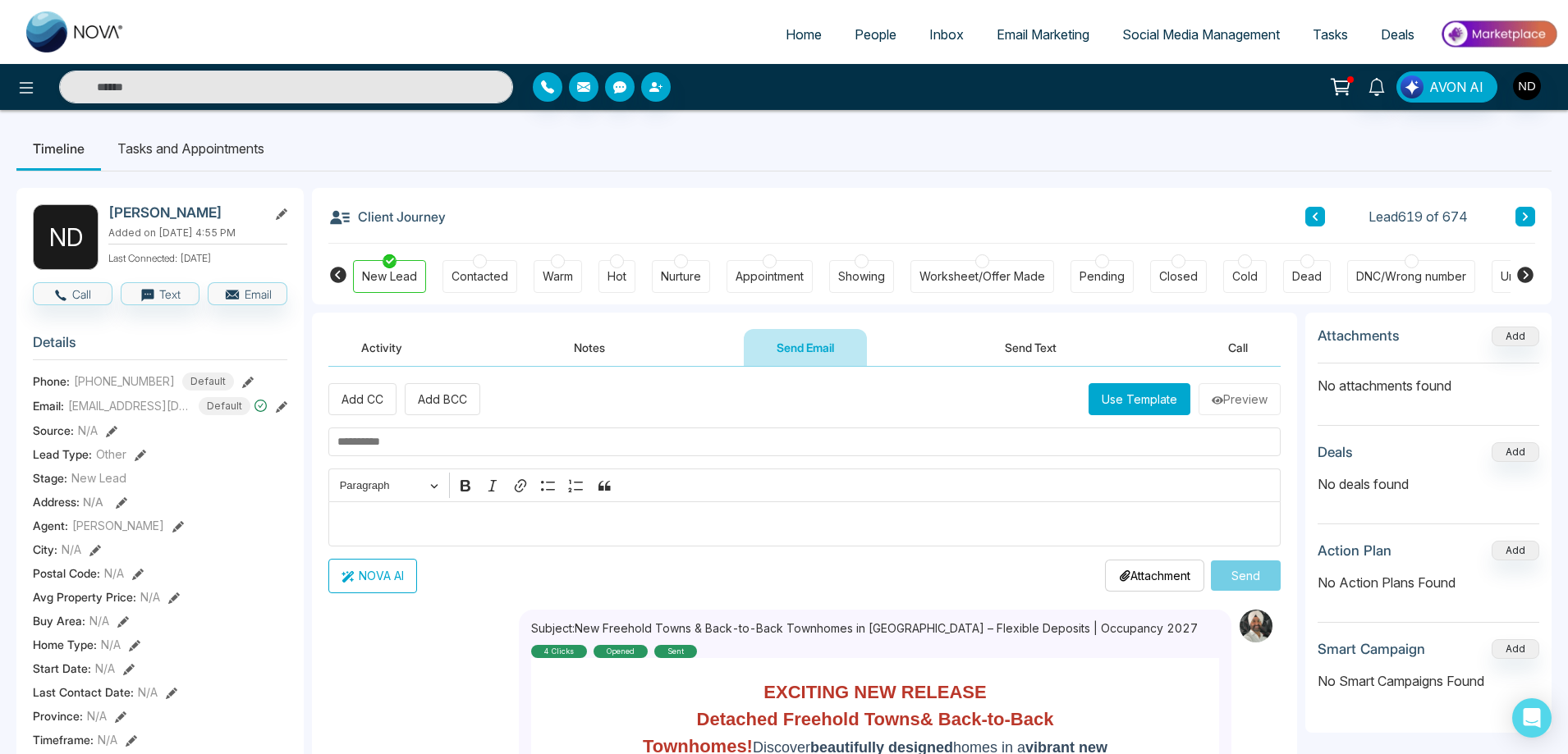
click at [1118, 397] on button "Use Template" at bounding box center [1140, 399] width 102 height 32
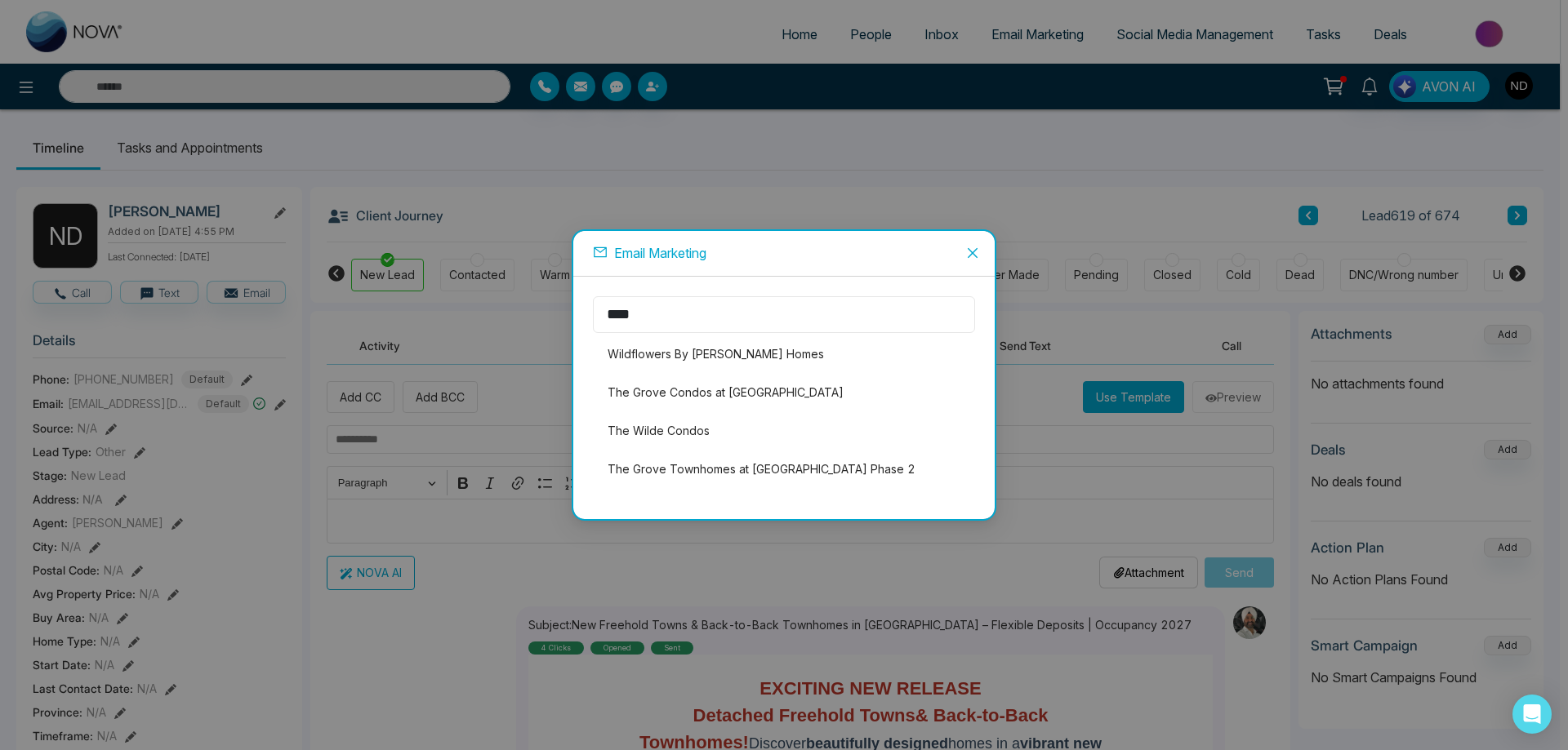
click at [701, 319] on input "****" at bounding box center [784, 315] width 383 height 37
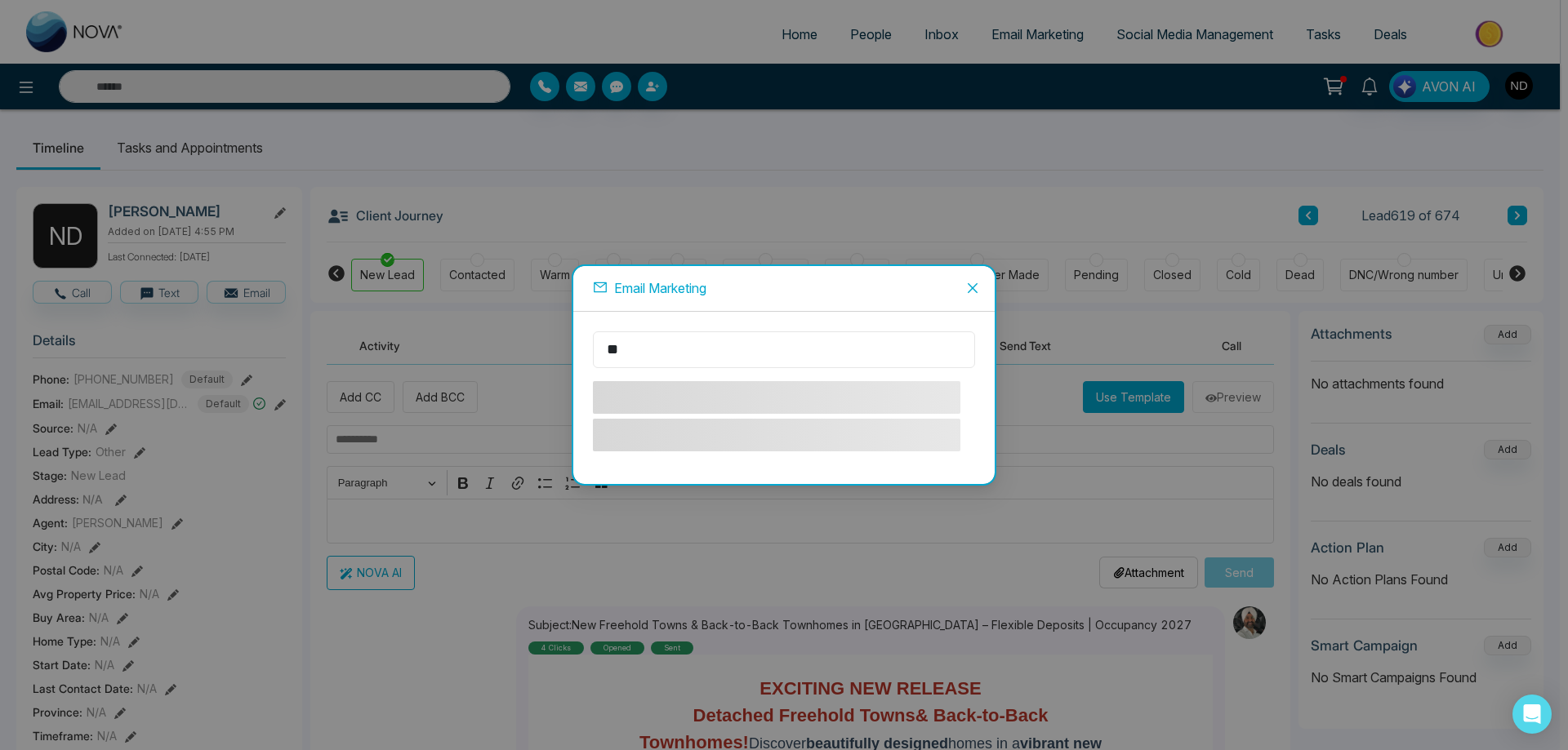
type input "*"
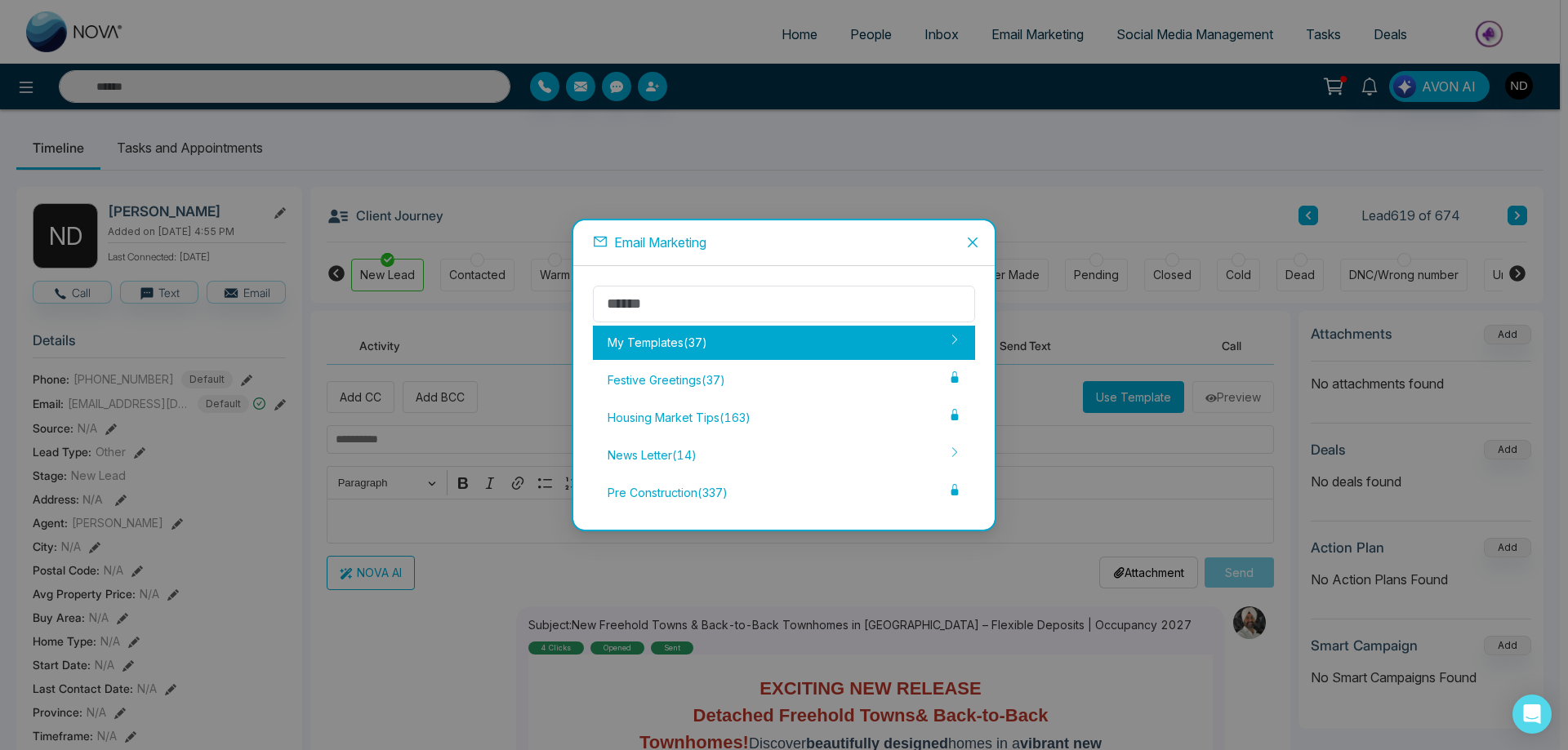
click at [691, 344] on div "My Templates ( 37 )" at bounding box center [784, 343] width 383 height 34
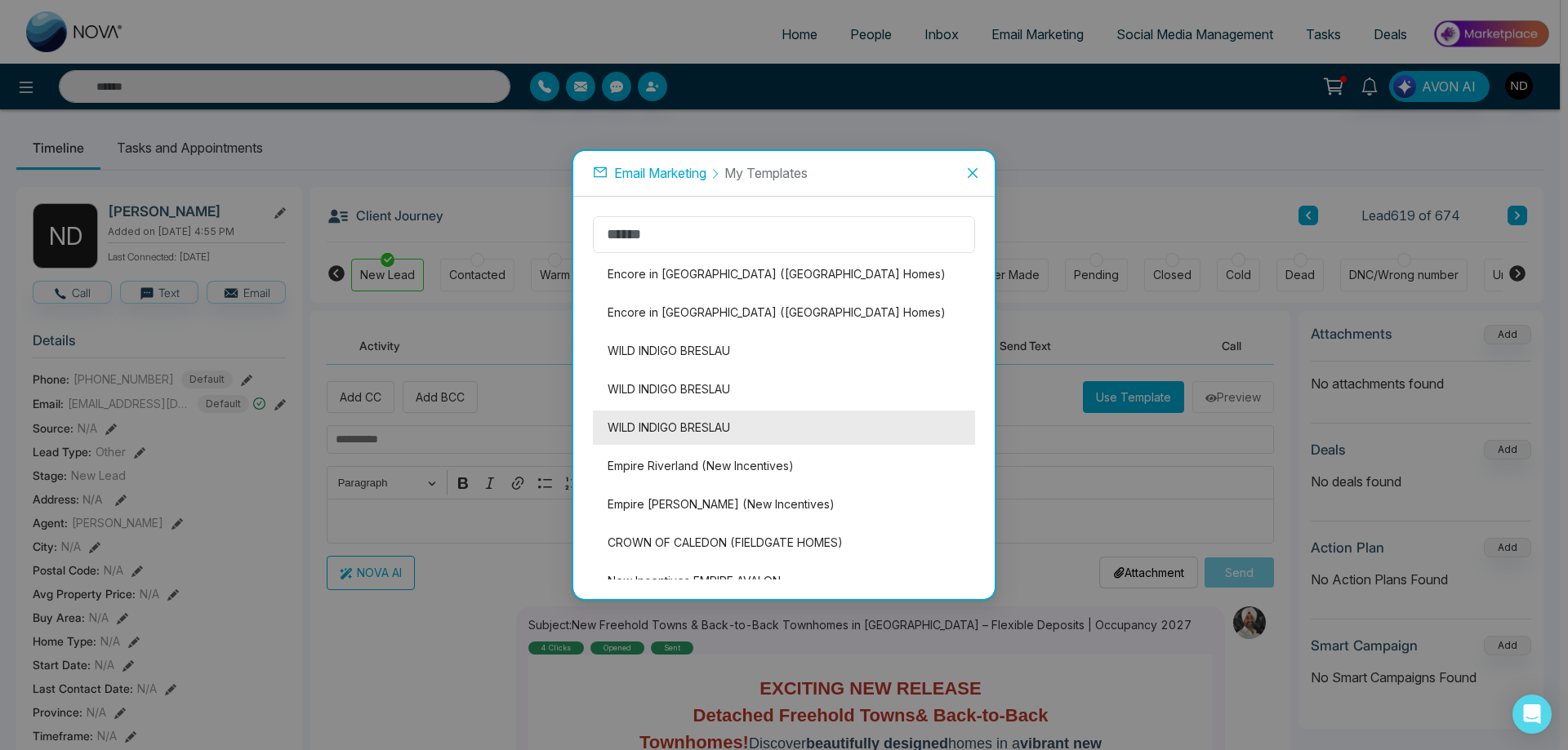
click at [659, 418] on li "WILD INDIGO BRESLAU" at bounding box center [784, 428] width 383 height 34
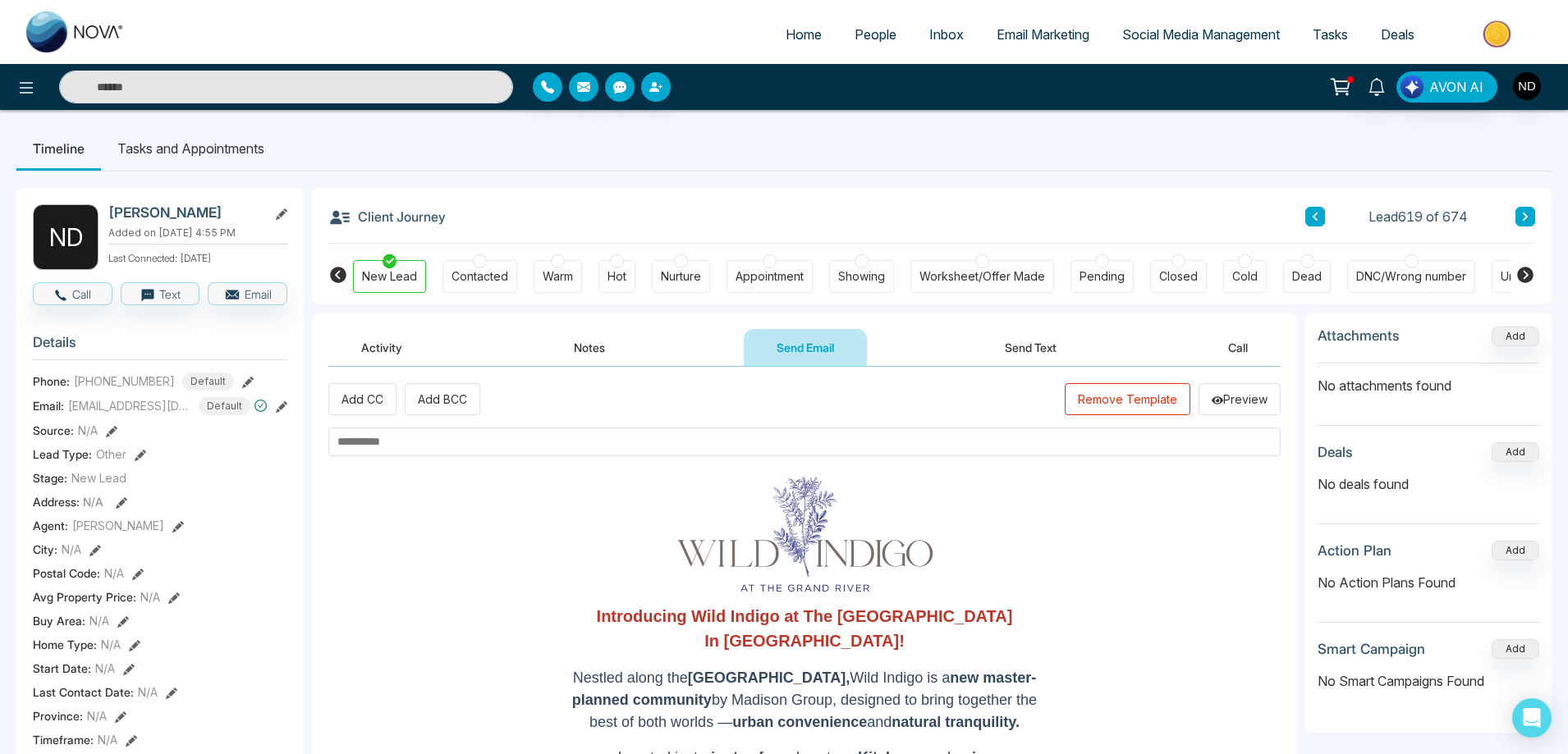
click at [1003, 280] on div "Worksheet/Offer Made" at bounding box center [982, 277] width 126 height 17
click at [395, 270] on div "New Lead" at bounding box center [389, 277] width 55 height 17
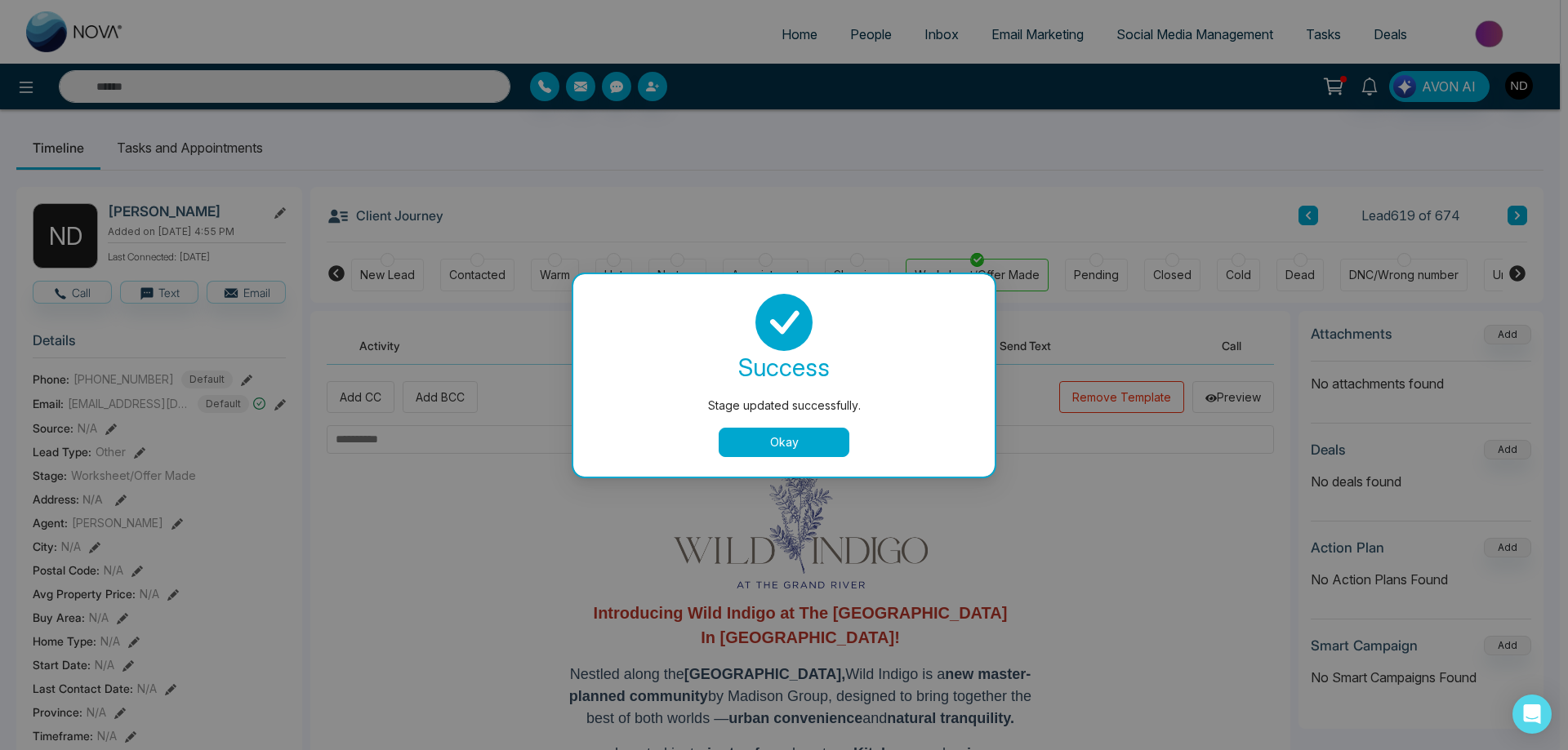
click at [807, 443] on button "Okay" at bounding box center [784, 442] width 131 height 29
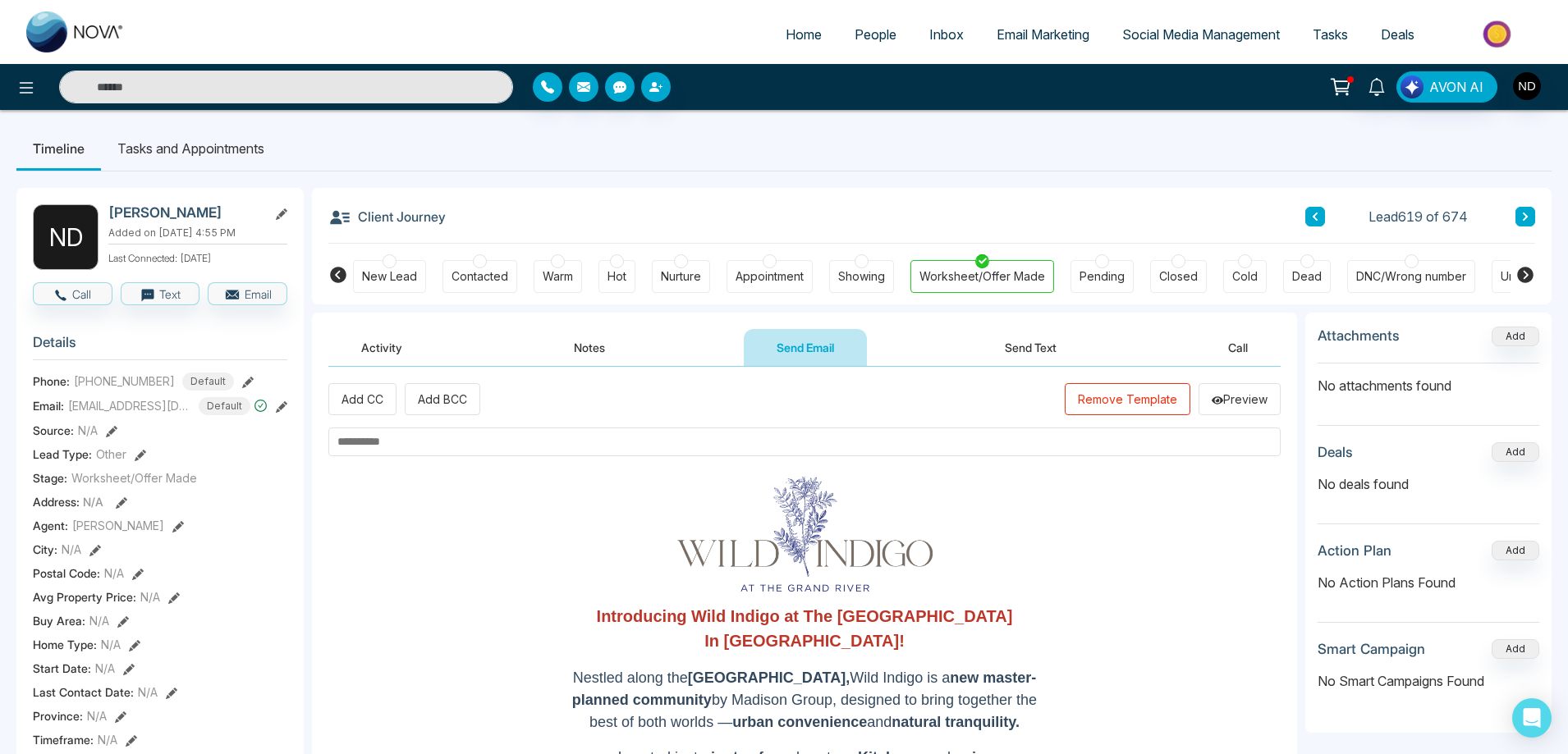
click at [384, 277] on div "New Lead" at bounding box center [389, 277] width 55 height 17
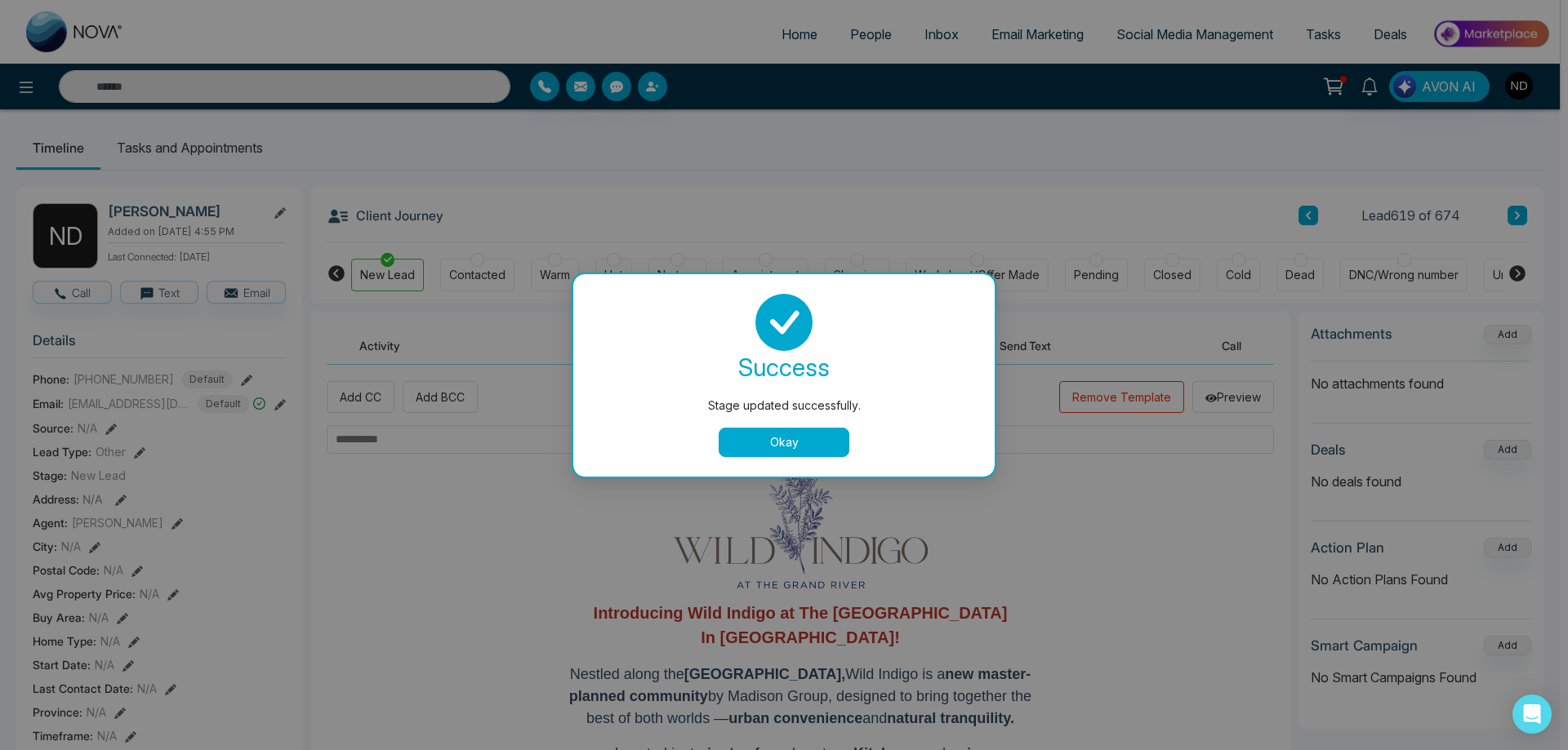
click at [792, 440] on button "Okay" at bounding box center [784, 442] width 131 height 29
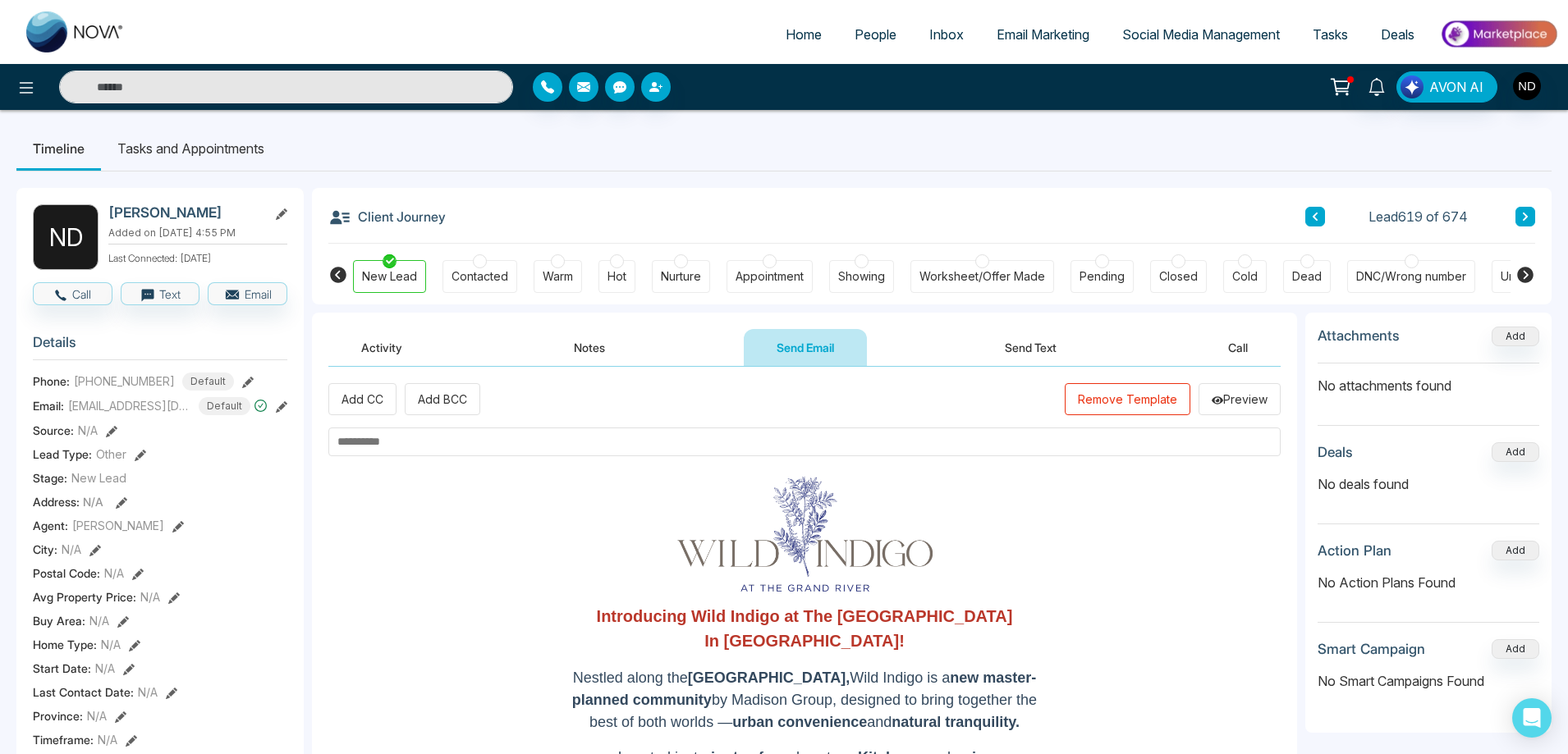
click at [346, 81] on input "text" at bounding box center [286, 86] width 454 height 32
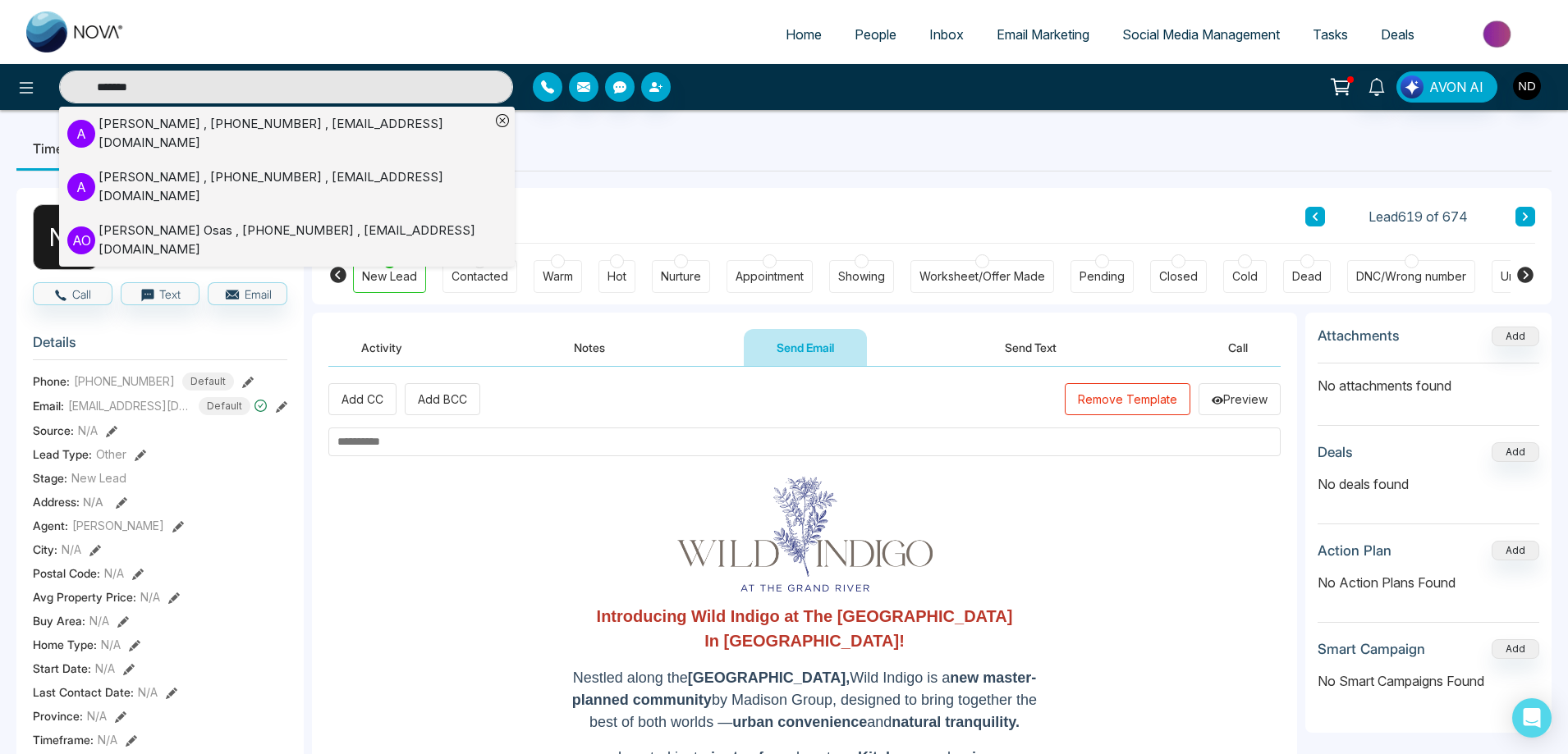
type input "*******"
click at [174, 221] on div "[PERSON_NAME] , [PHONE_NUMBER] , [EMAIL_ADDRESS][DOMAIN_NAME]" at bounding box center [294, 240] width 392 height 37
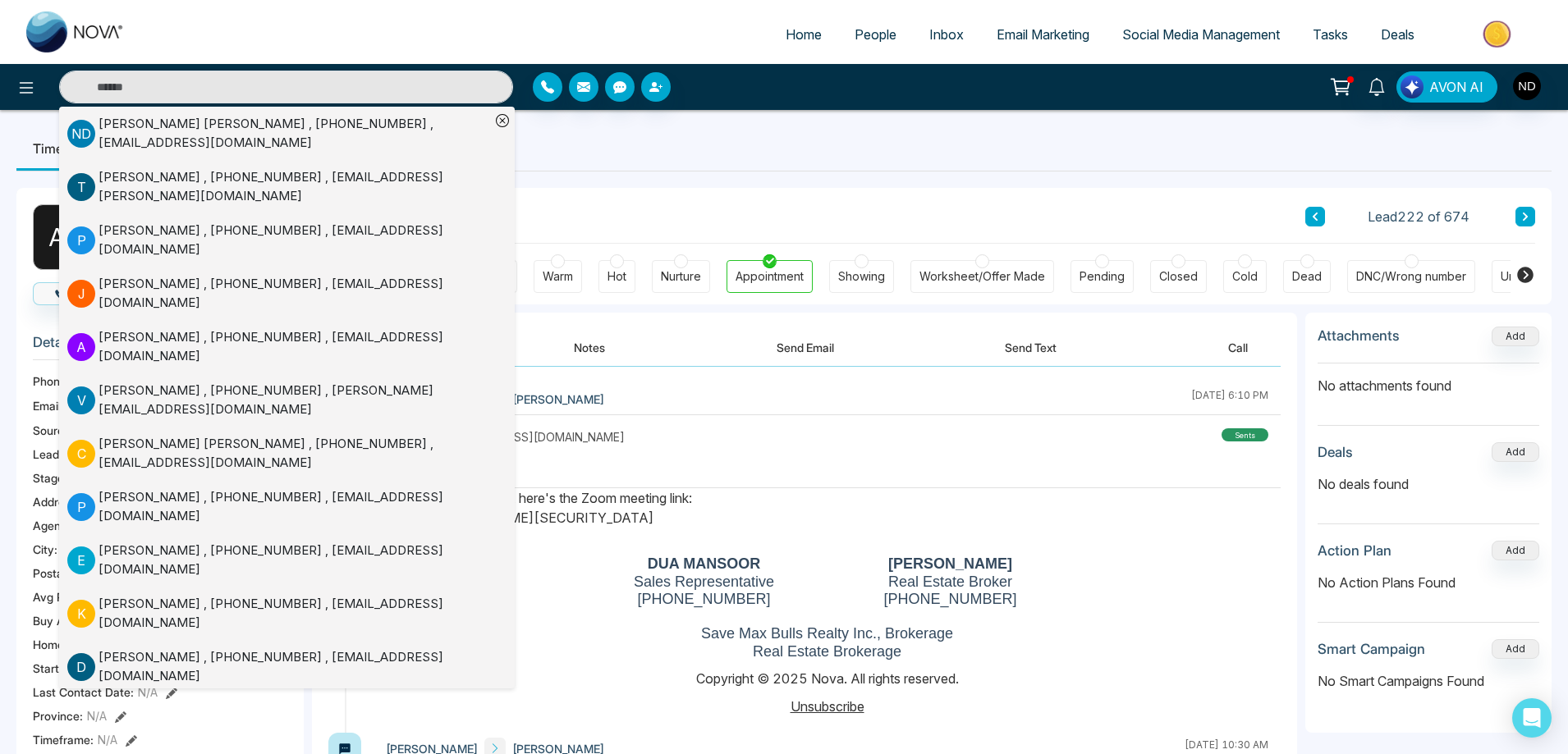
click at [986, 280] on div "Worksheet/Offer Made" at bounding box center [982, 277] width 126 height 17
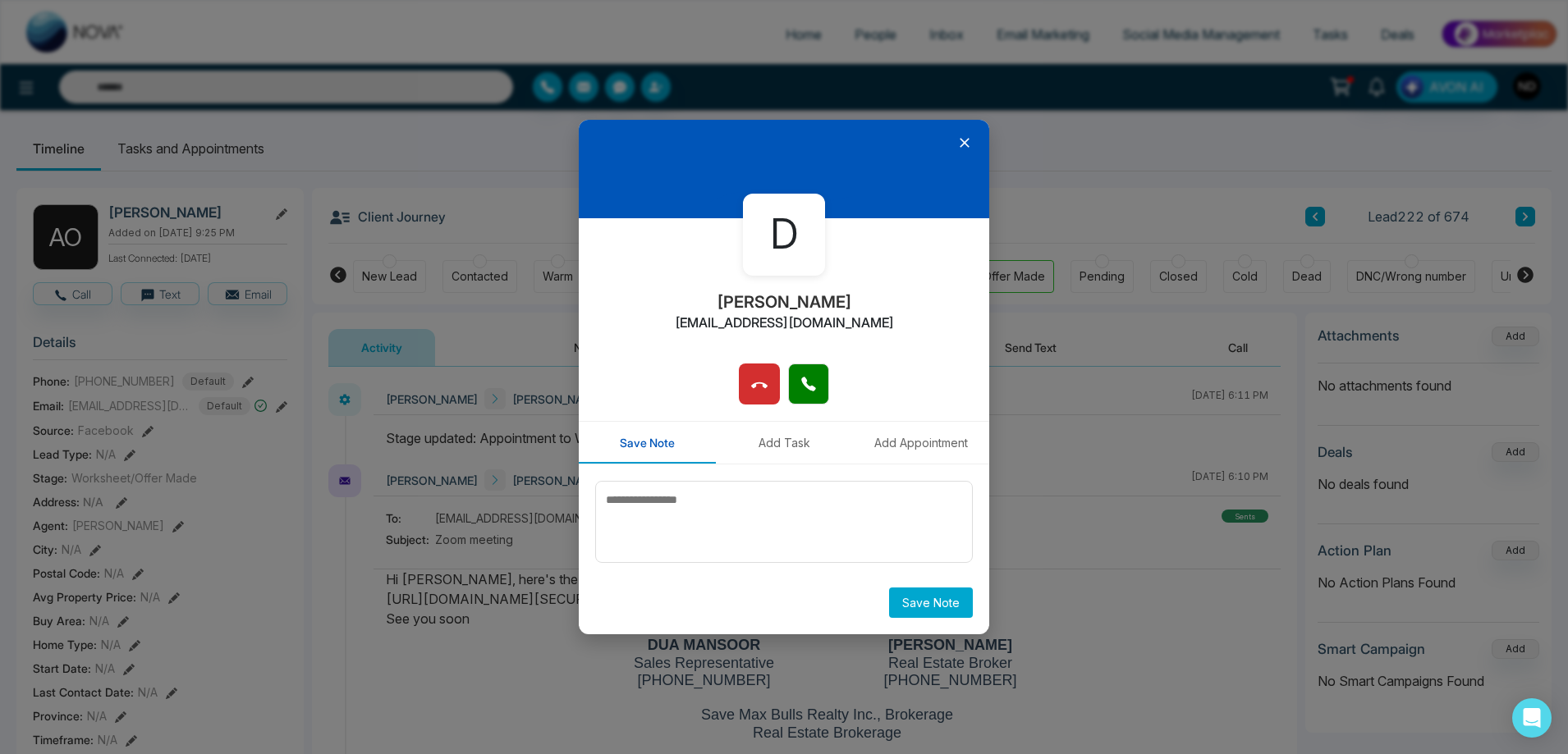
click at [959, 142] on icon at bounding box center [965, 143] width 17 height 17
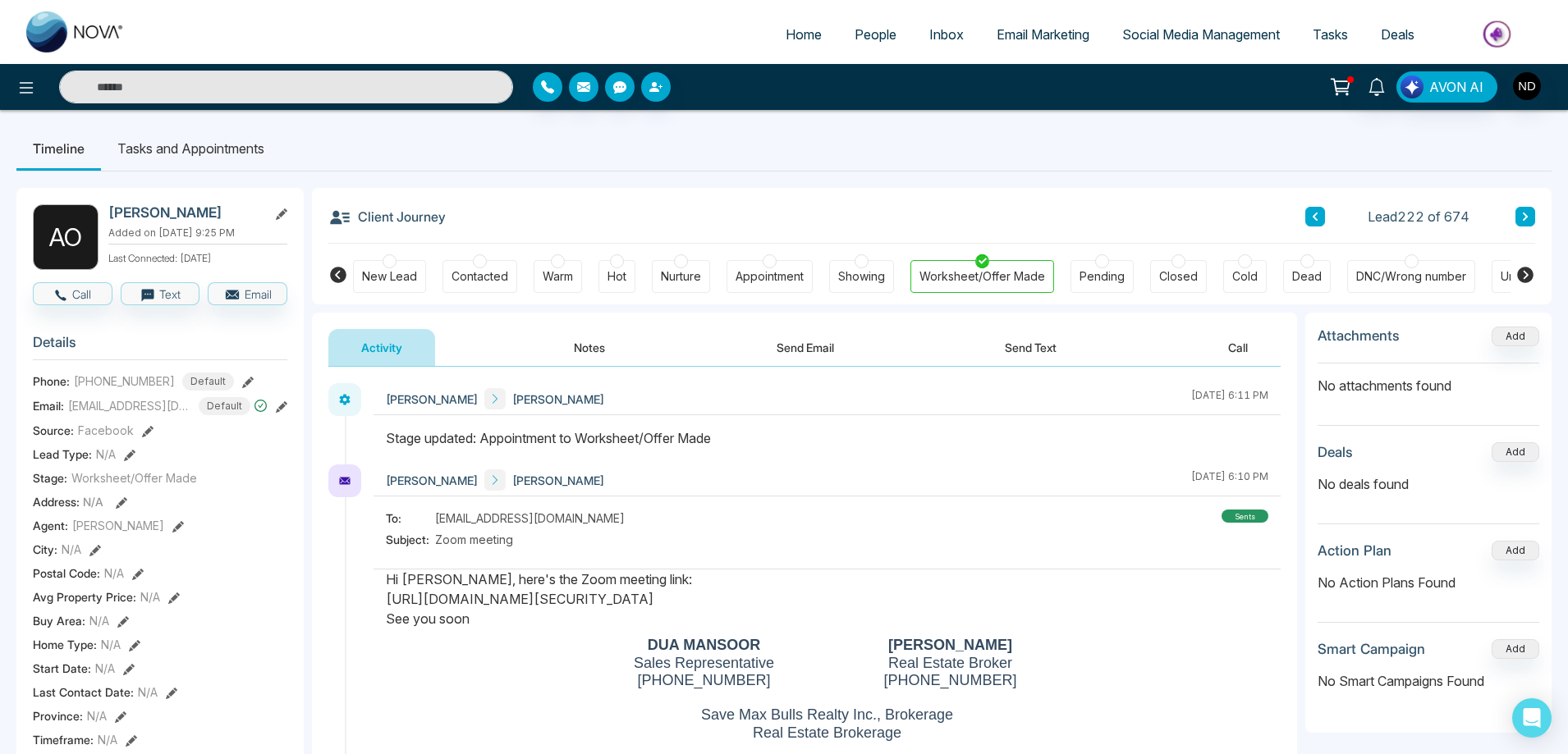
click at [1018, 39] on span "Email Marketing" at bounding box center [1043, 34] width 93 height 17
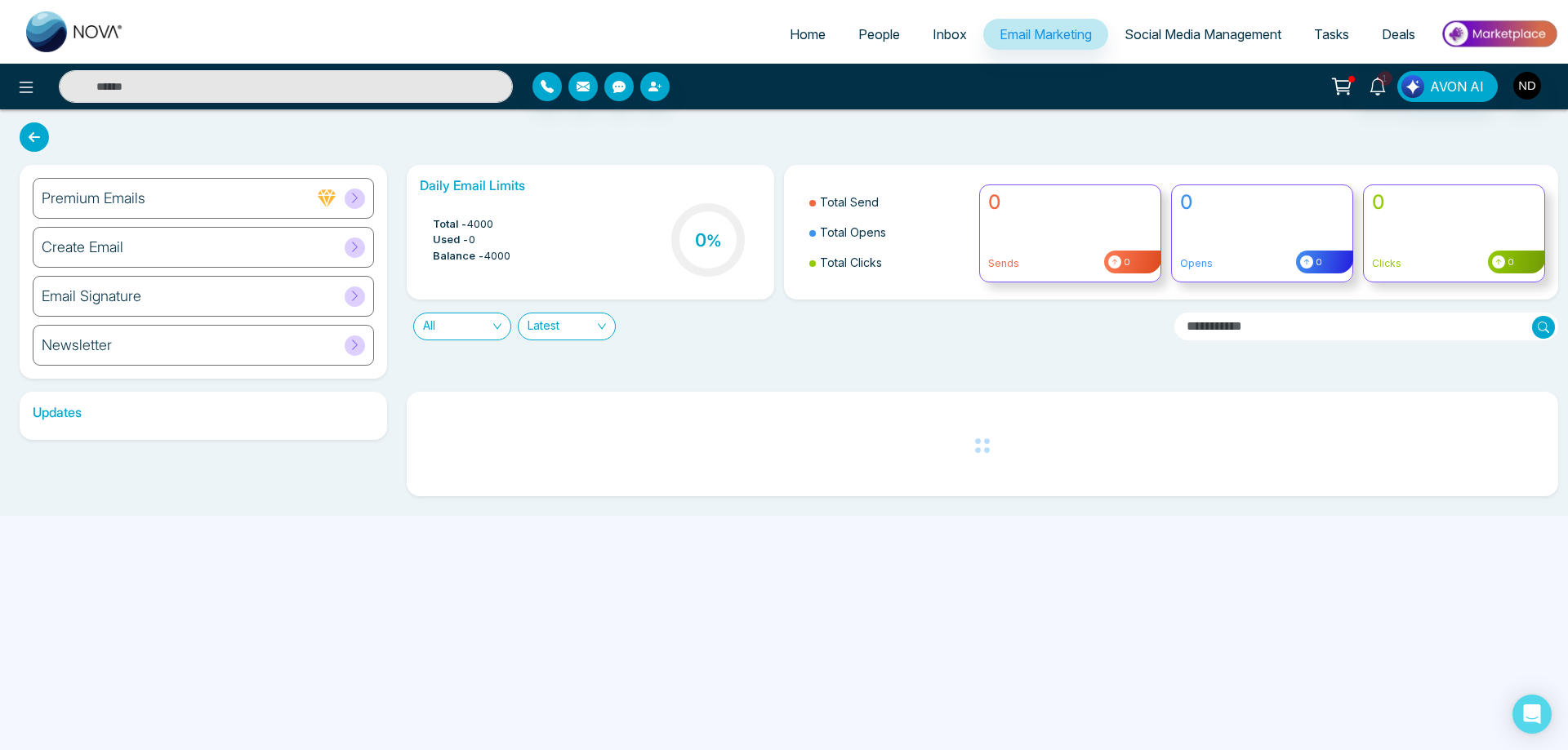
click at [140, 242] on div "Create Email" at bounding box center [203, 247] width 341 height 41
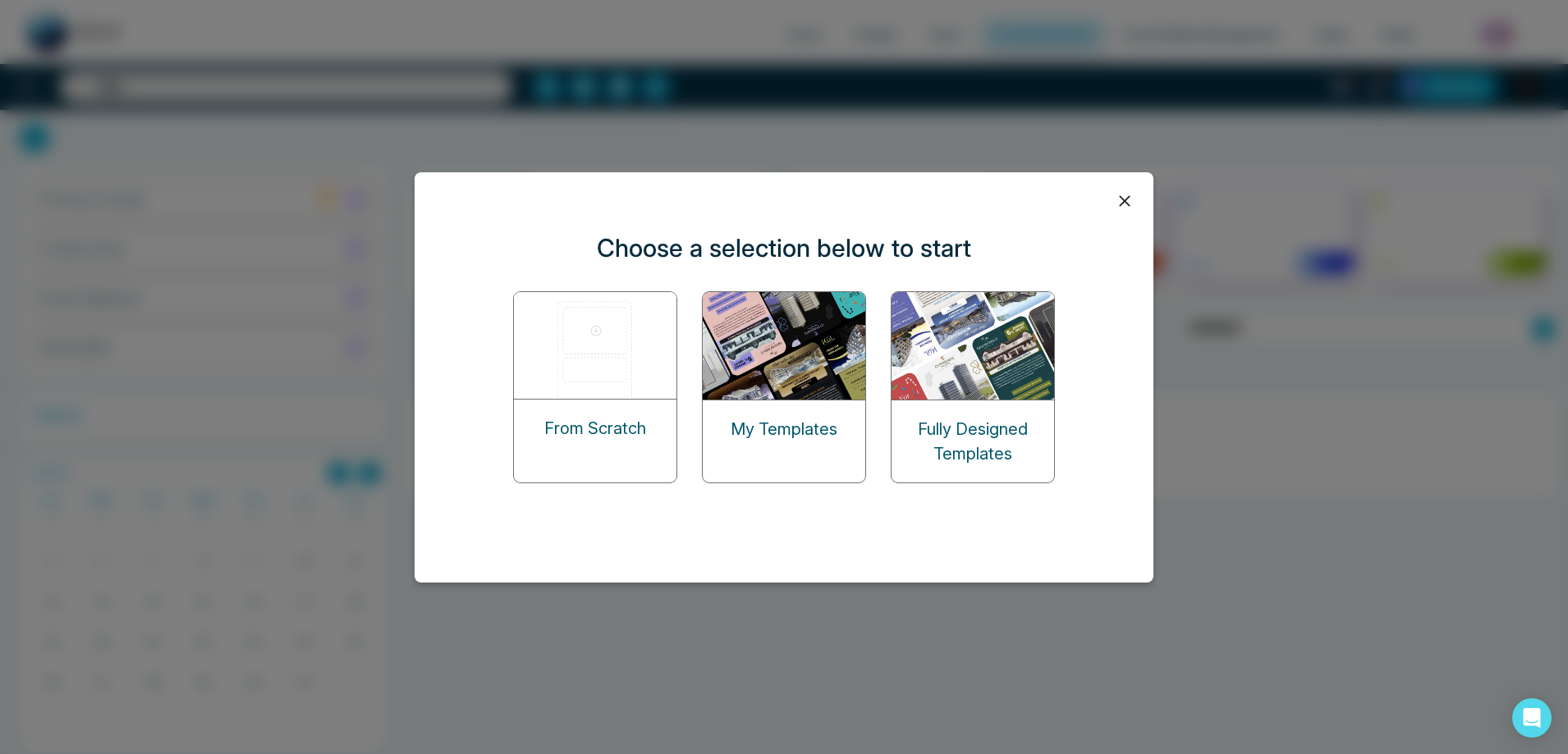
click at [758, 385] on img at bounding box center [784, 346] width 164 height 107
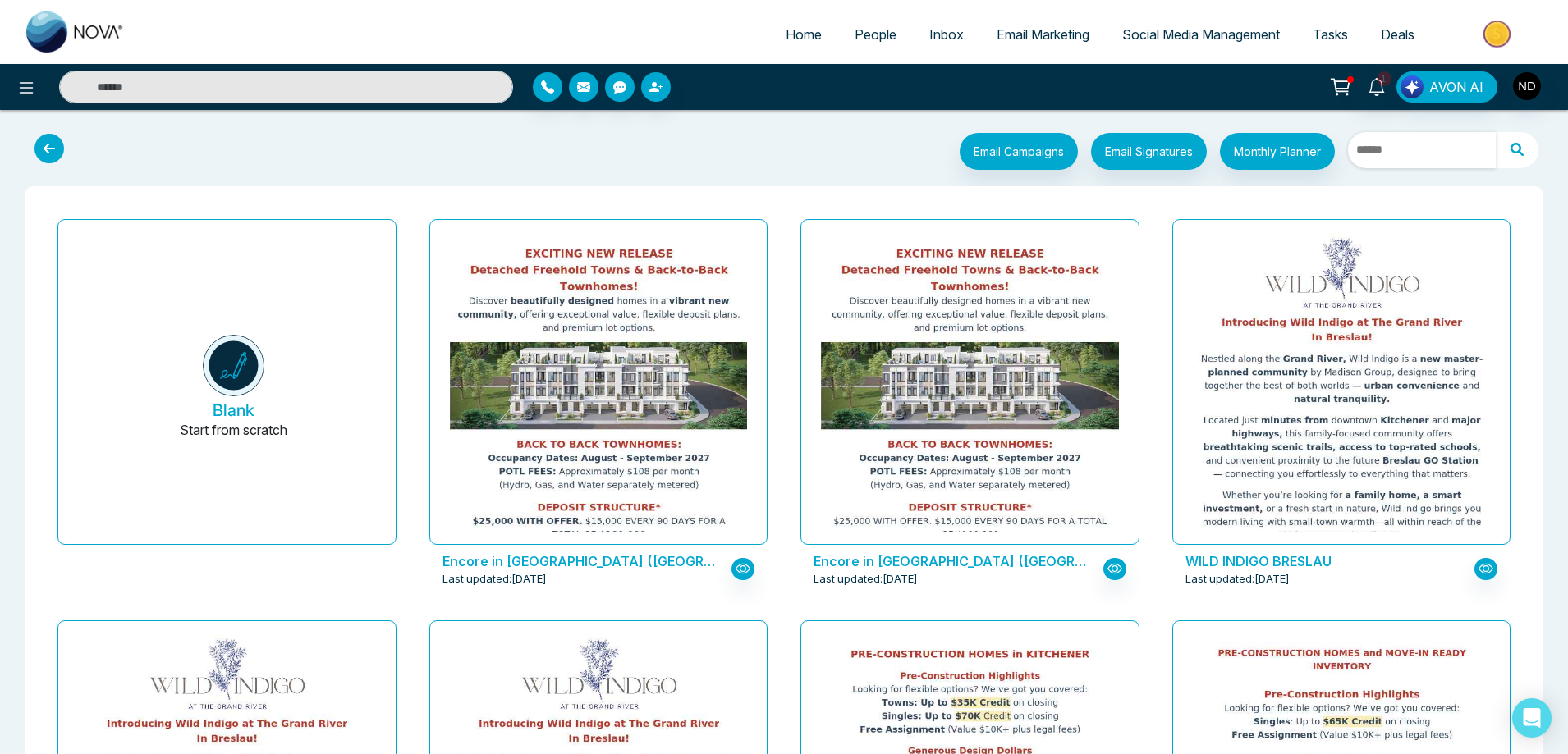
click at [1405, 147] on input "text" at bounding box center [1422, 150] width 147 height 36
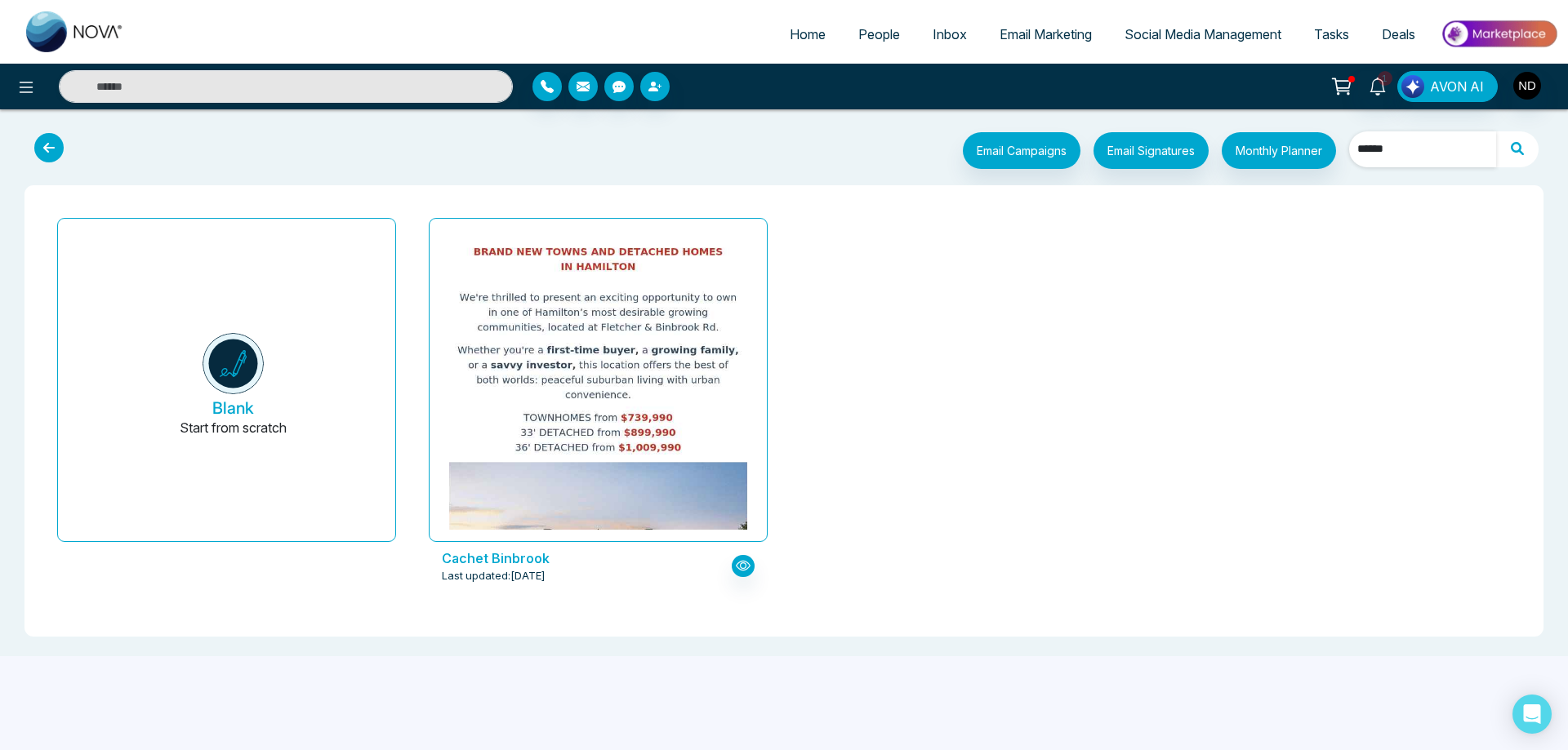
type input "******"
click at [861, 39] on span "People" at bounding box center [878, 34] width 41 height 17
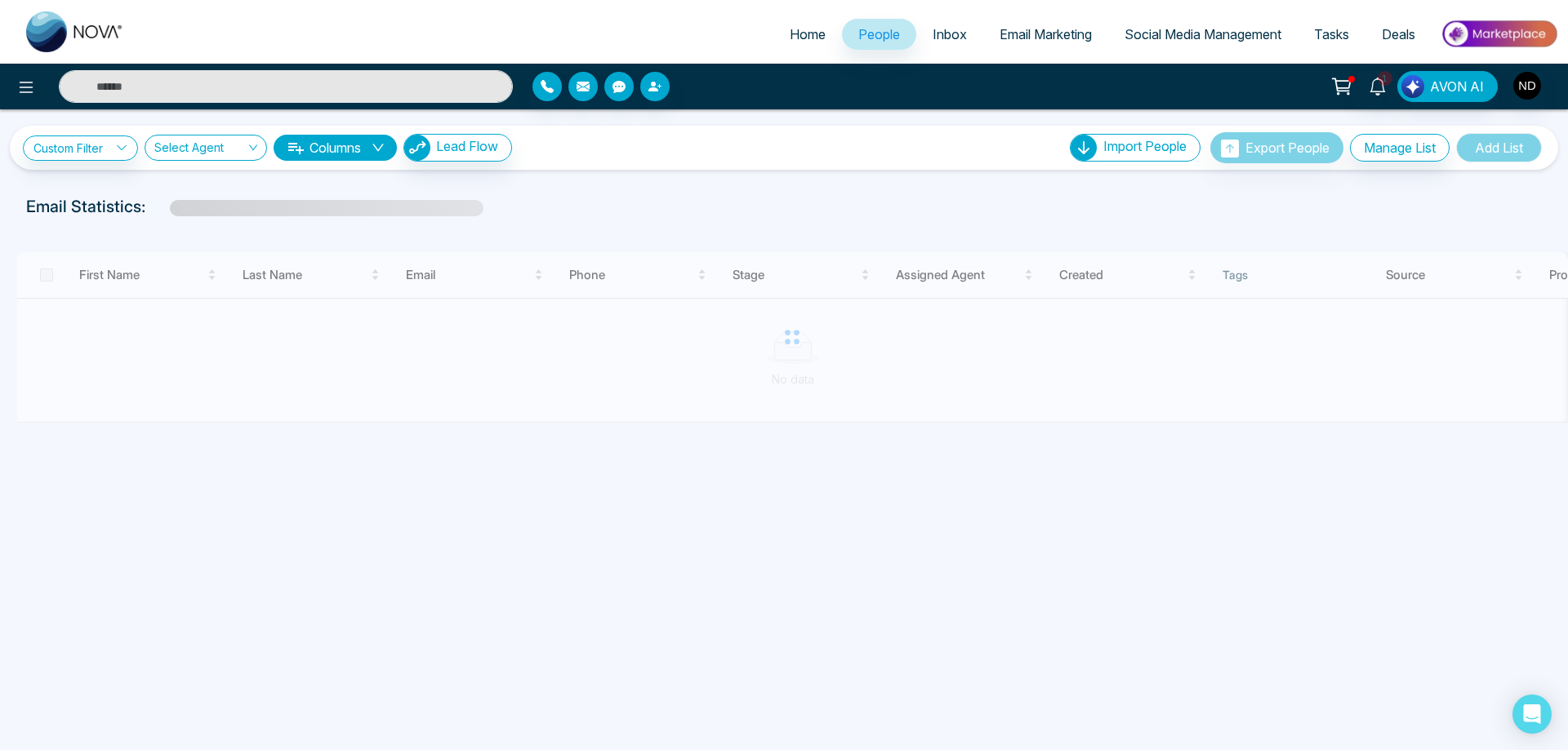
click at [411, 92] on input "text" at bounding box center [286, 86] width 454 height 32
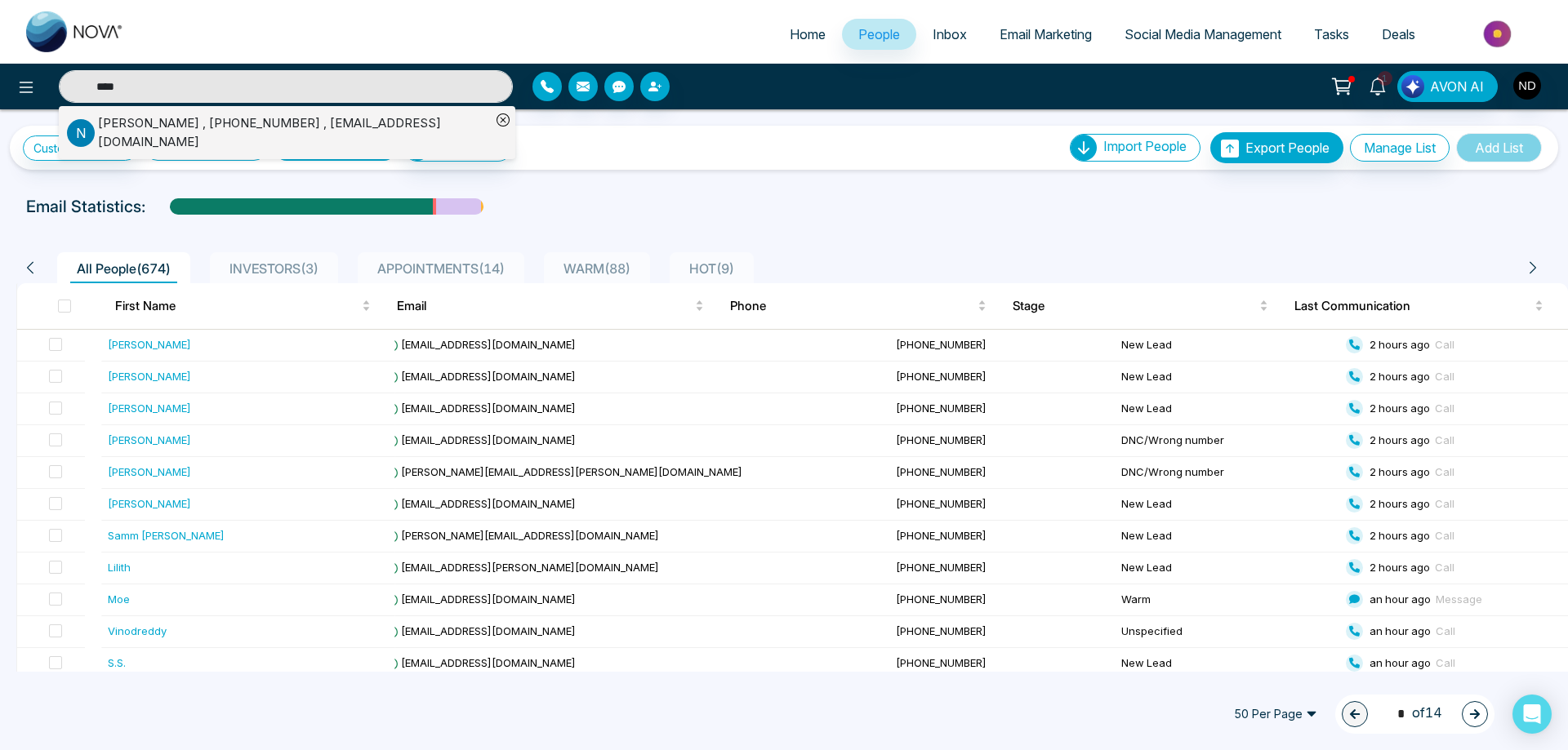
type input "****"
click at [318, 124] on div "[PERSON_NAME] , [PHONE_NUMBER] , [EMAIL_ADDRESS][DOMAIN_NAME]" at bounding box center [294, 133] width 393 height 37
